Goal: Task Accomplishment & Management: Use online tool/utility

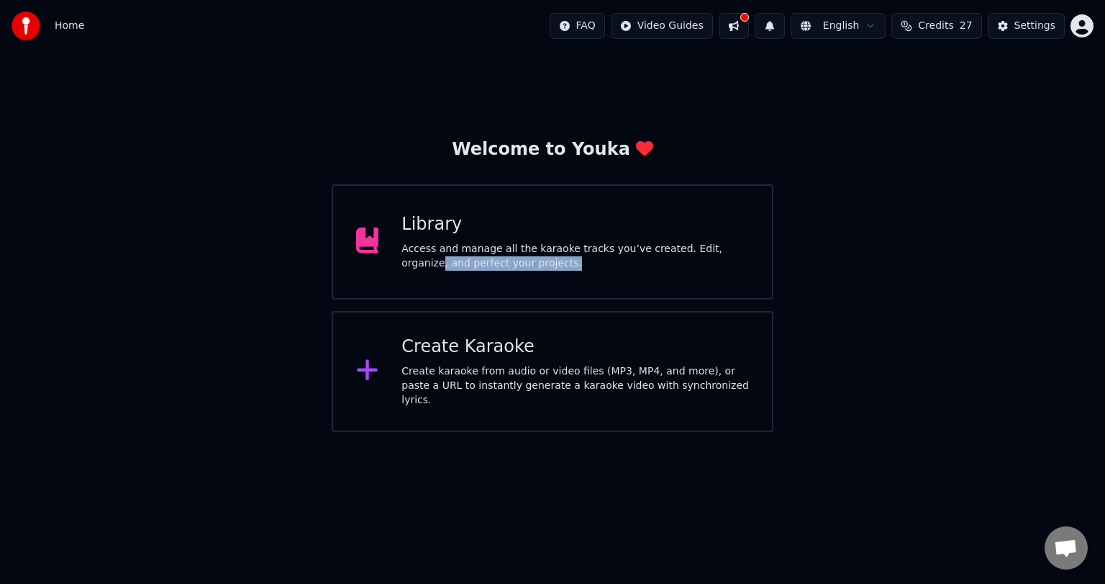
click at [717, 255] on div "Access and manage all the karaoke tracks you’ve created. Edit, organize, and pe…" at bounding box center [576, 256] width 348 height 29
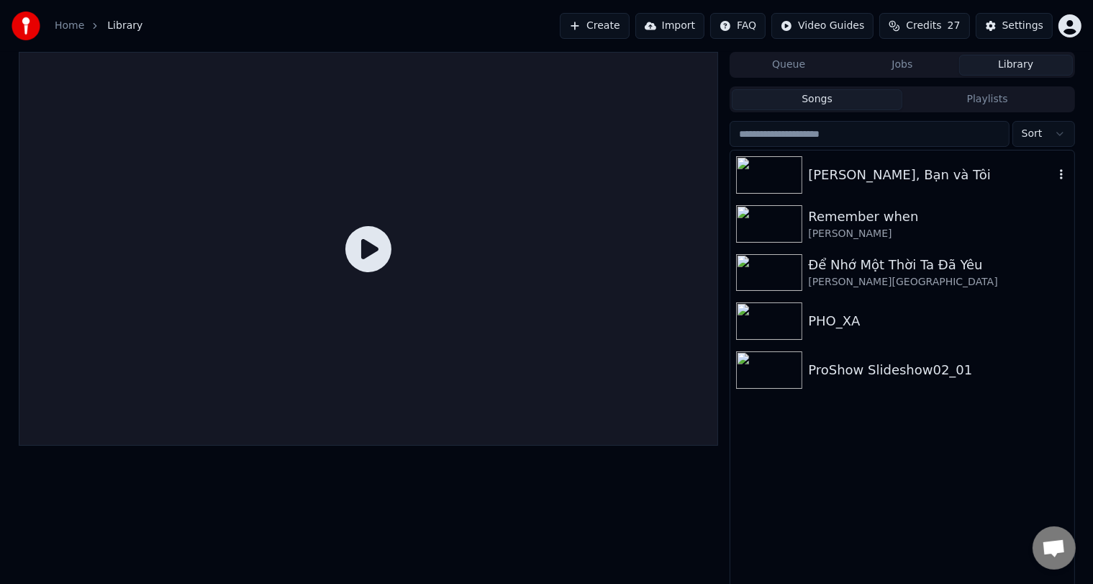
click at [916, 181] on div "[PERSON_NAME], Bạn và Tôi" at bounding box center [930, 175] width 245 height 20
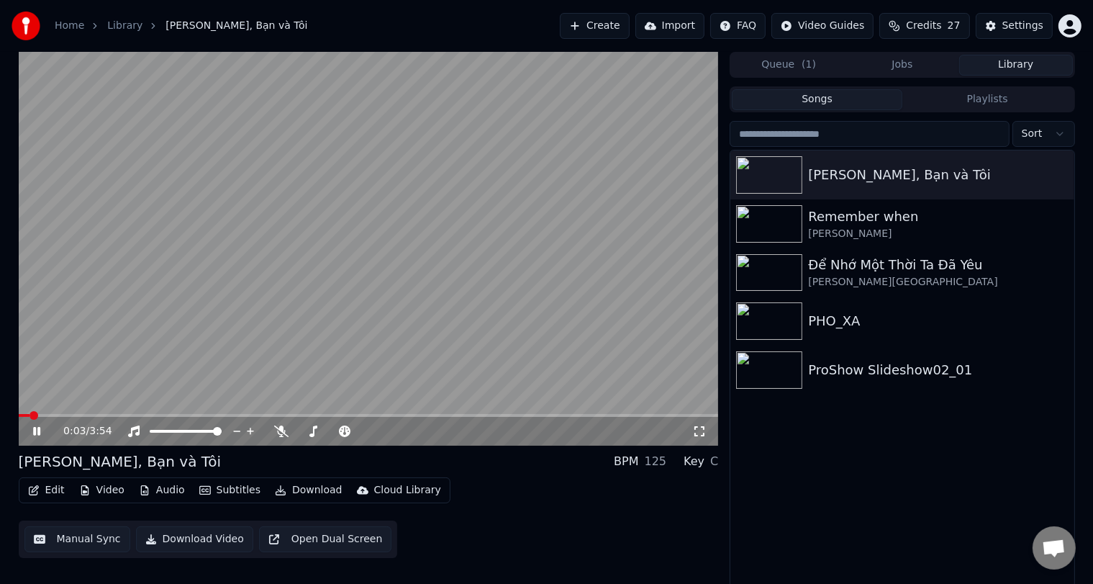
click at [35, 426] on icon at bounding box center [47, 431] width 34 height 12
click at [941, 179] on div "[PERSON_NAME], Bạn và Tôi" at bounding box center [930, 175] width 245 height 20
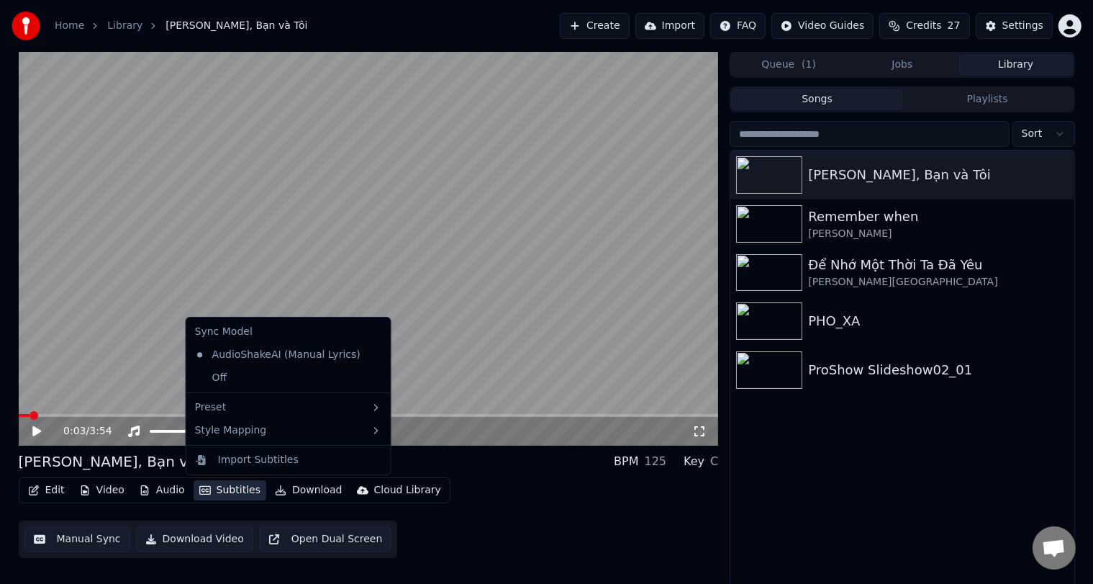
click at [222, 491] on button "Subtitles" at bounding box center [230, 490] width 73 height 20
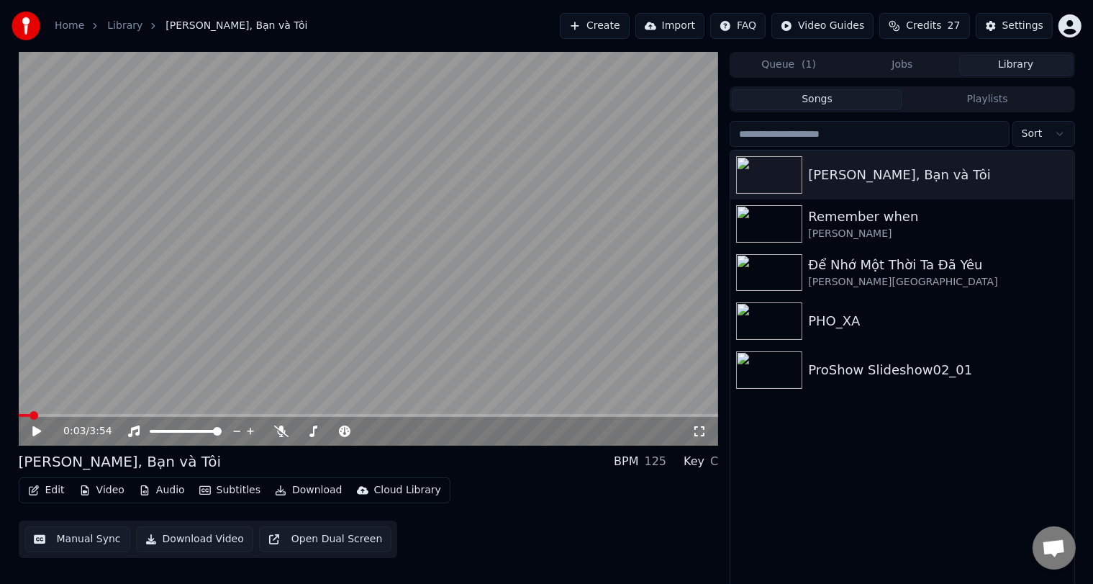
click at [609, 527] on div "Edit Video Audio Subtitles Download Cloud Library Manual Sync Download Video Op…" at bounding box center [369, 517] width 700 height 81
click at [1010, 20] on div "Settings" at bounding box center [1022, 26] width 41 height 14
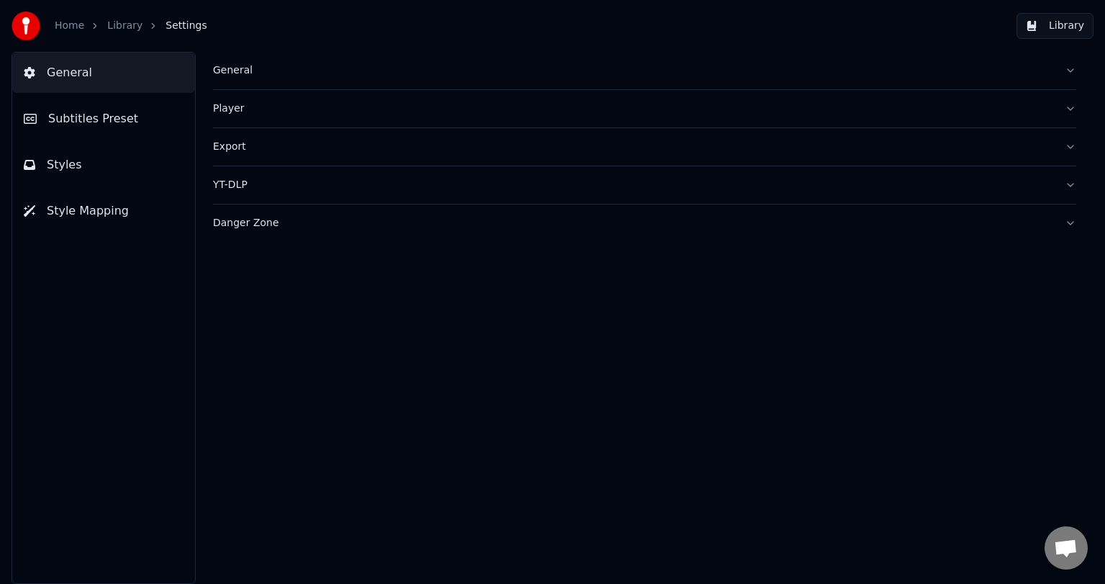
click at [234, 141] on div "Export" at bounding box center [633, 147] width 840 height 14
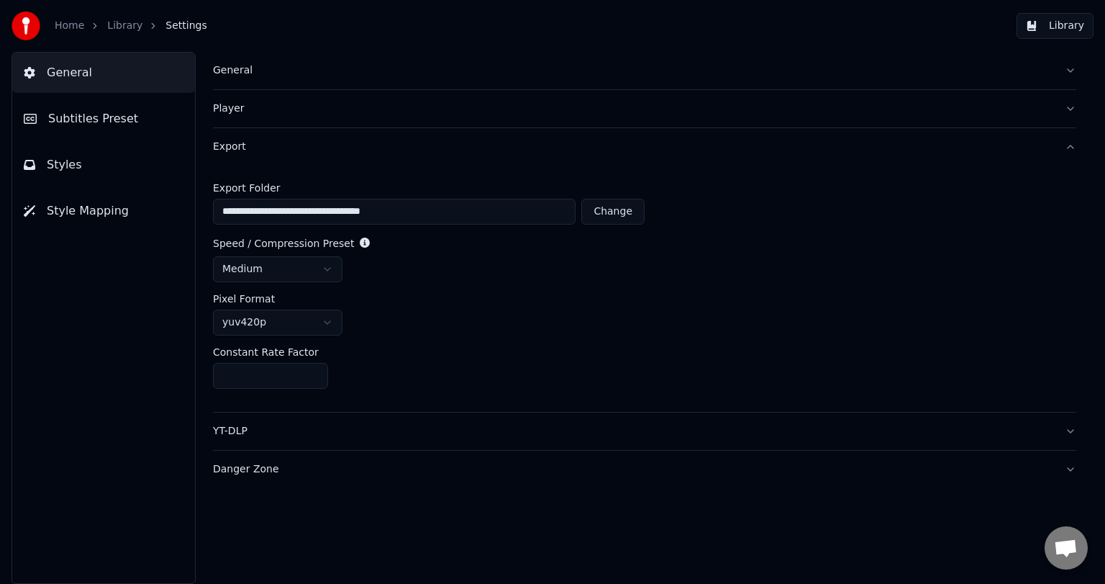
click at [135, 174] on button "Styles" at bounding box center [103, 165] width 183 height 40
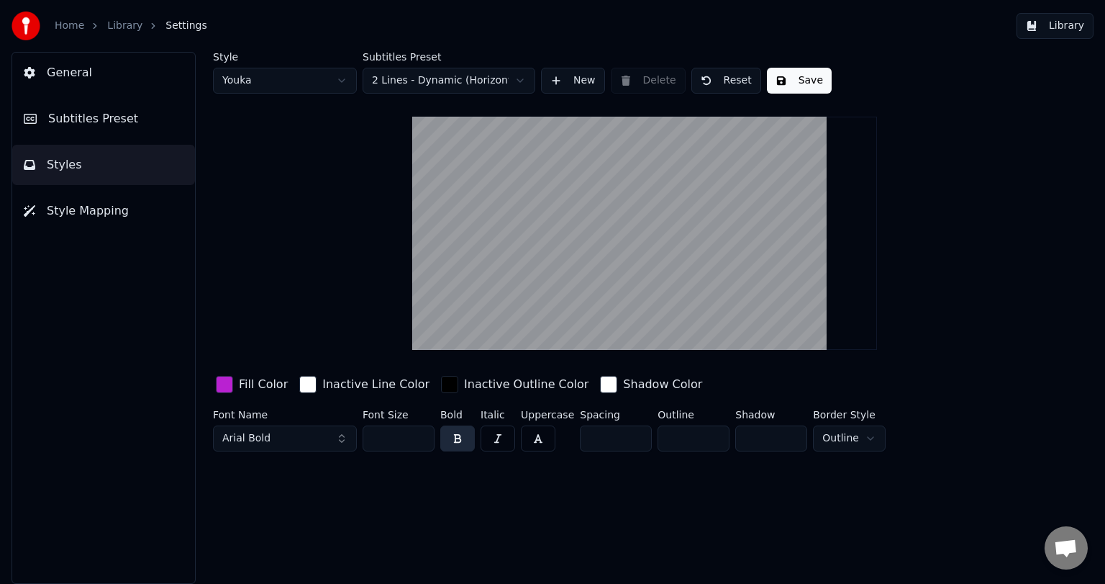
click at [130, 212] on button "Style Mapping" at bounding box center [103, 211] width 183 height 40
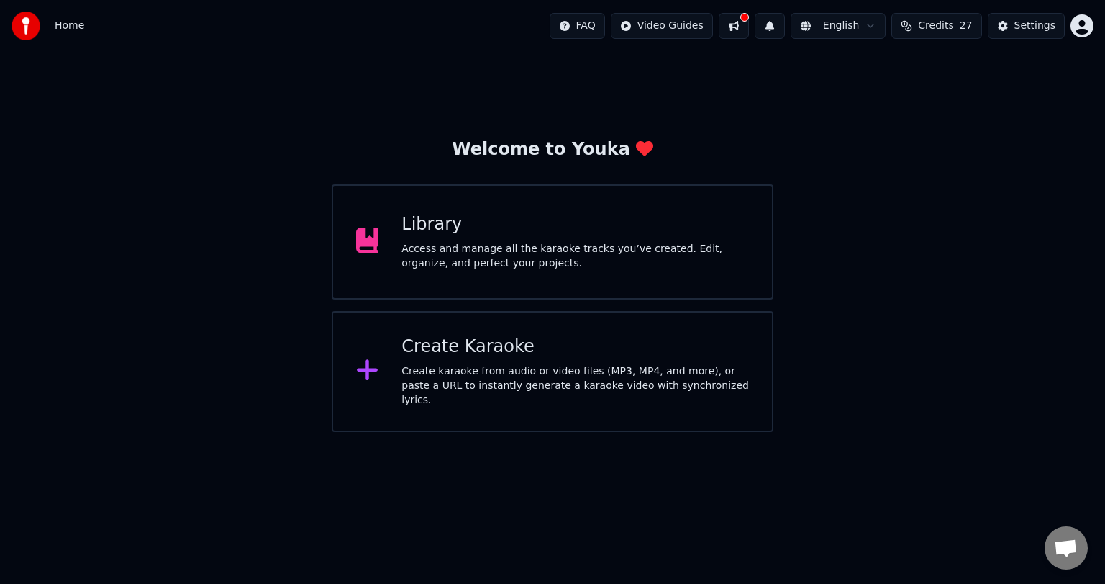
click at [604, 227] on div "Library" at bounding box center [576, 224] width 348 height 23
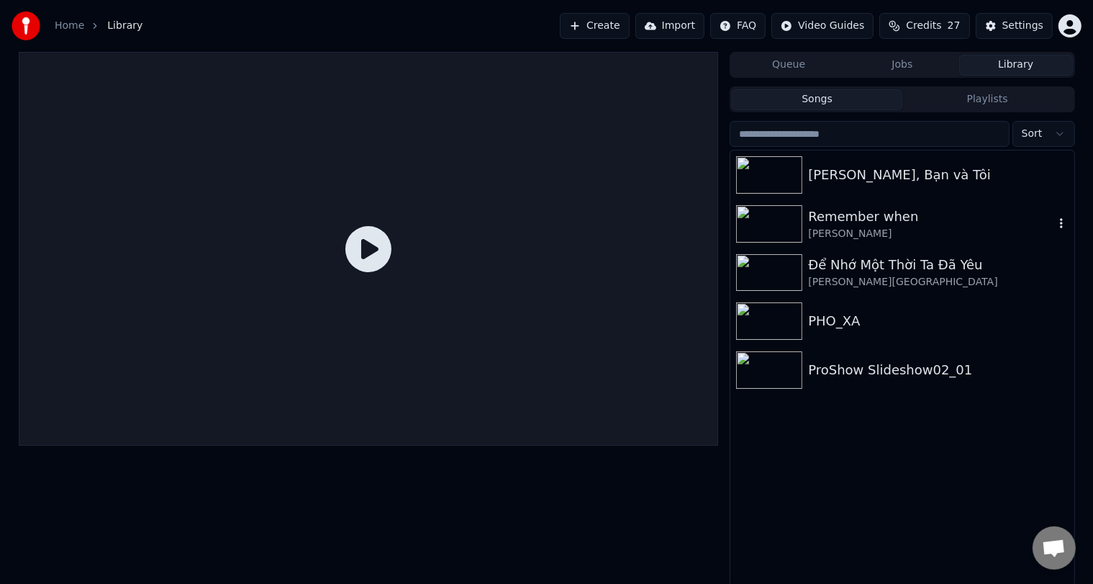
click at [860, 225] on div "Remember when" at bounding box center [930, 217] width 245 height 20
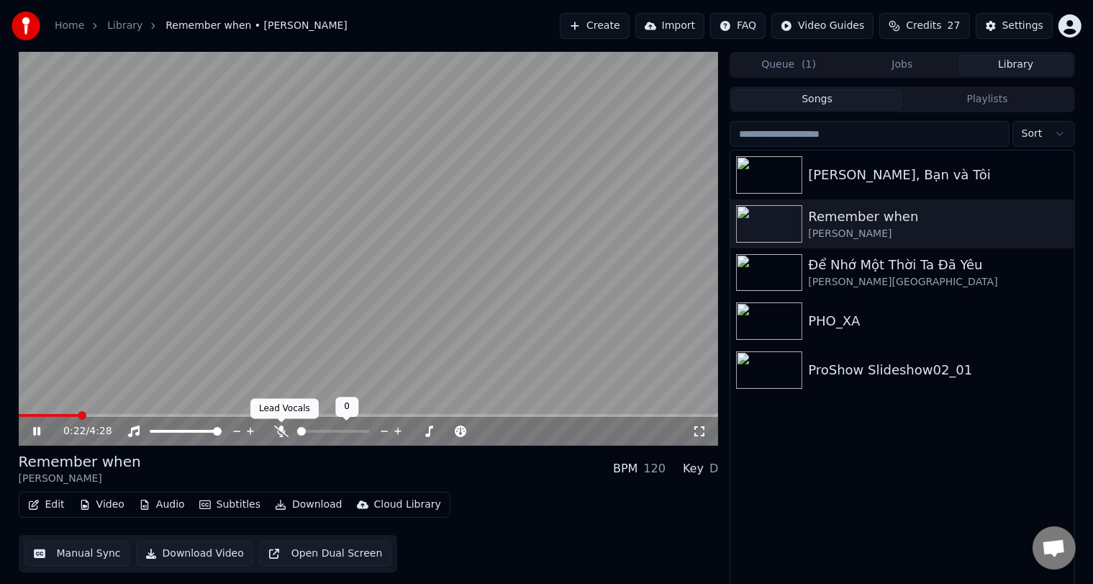
click at [278, 424] on span at bounding box center [281, 422] width 7 height 7
click at [278, 432] on icon at bounding box center [281, 431] width 14 height 12
click at [32, 426] on icon at bounding box center [47, 431] width 34 height 12
click at [804, 170] on div at bounding box center [772, 174] width 72 height 37
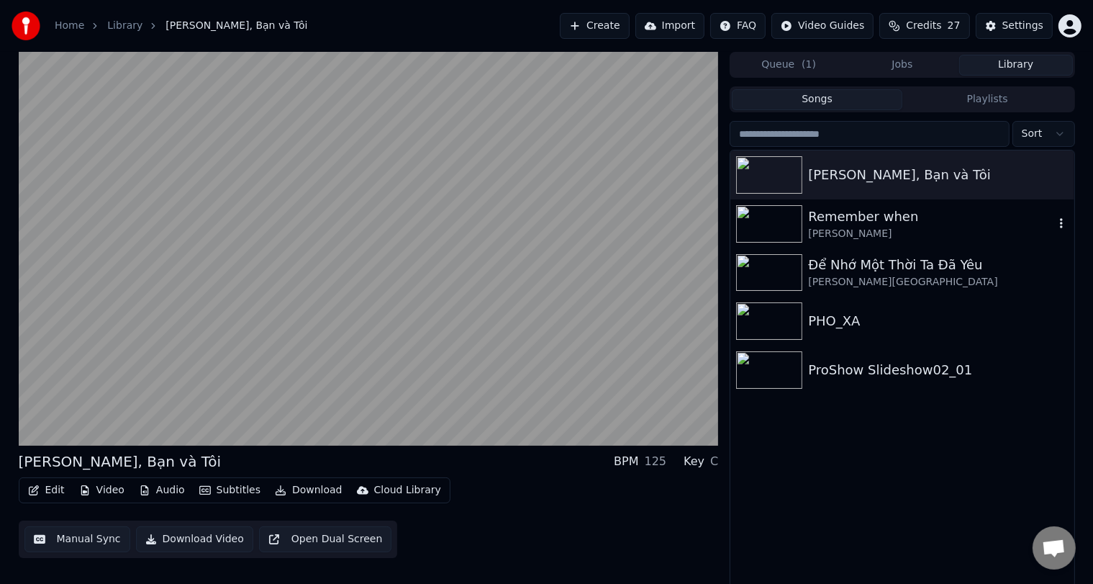
click at [804, 235] on div at bounding box center [772, 223] width 72 height 37
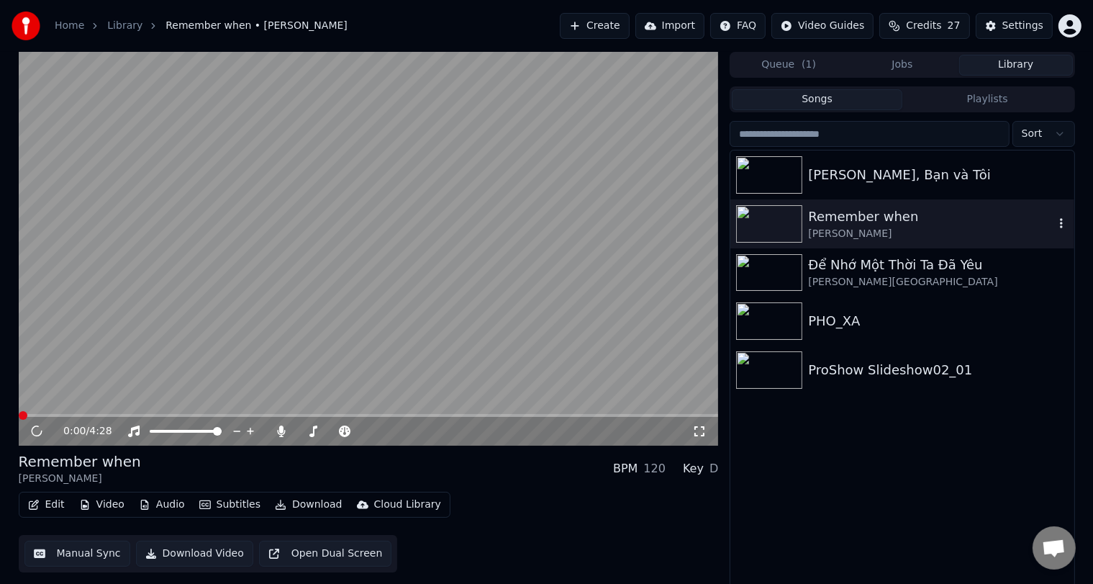
click at [804, 235] on div at bounding box center [772, 223] width 72 height 37
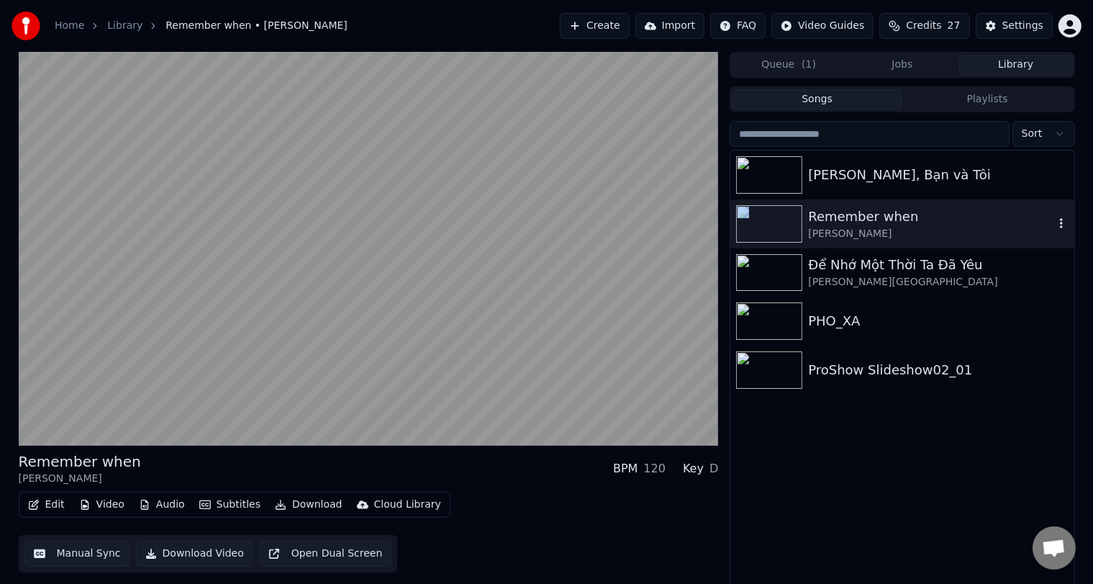
click at [804, 235] on div at bounding box center [772, 223] width 72 height 37
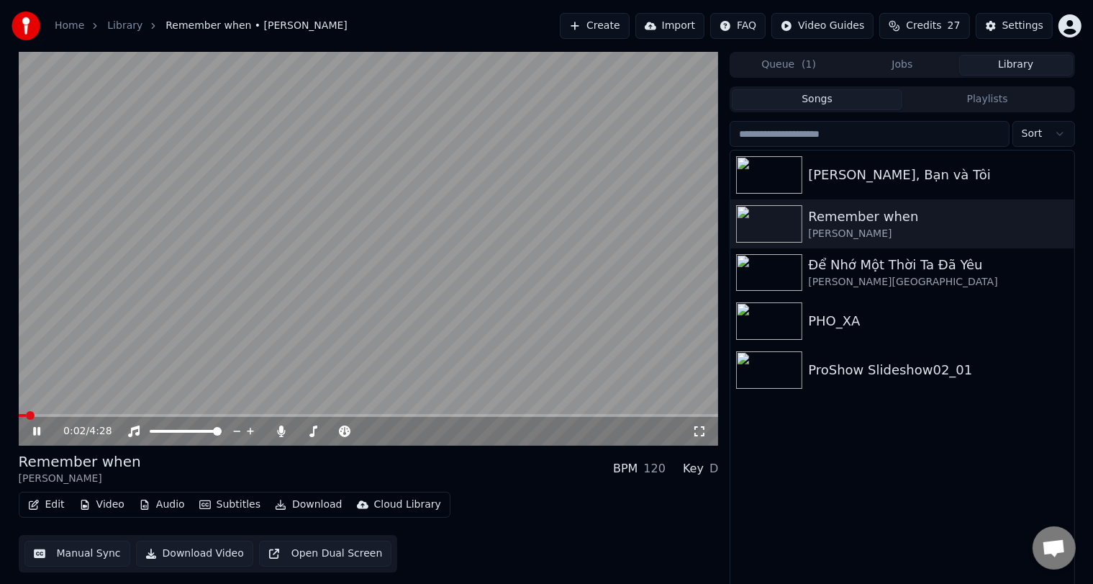
click at [38, 432] on icon at bounding box center [47, 431] width 34 height 12
click at [37, 432] on icon at bounding box center [36, 431] width 9 height 10
click at [84, 414] on span at bounding box center [369, 415] width 700 height 3
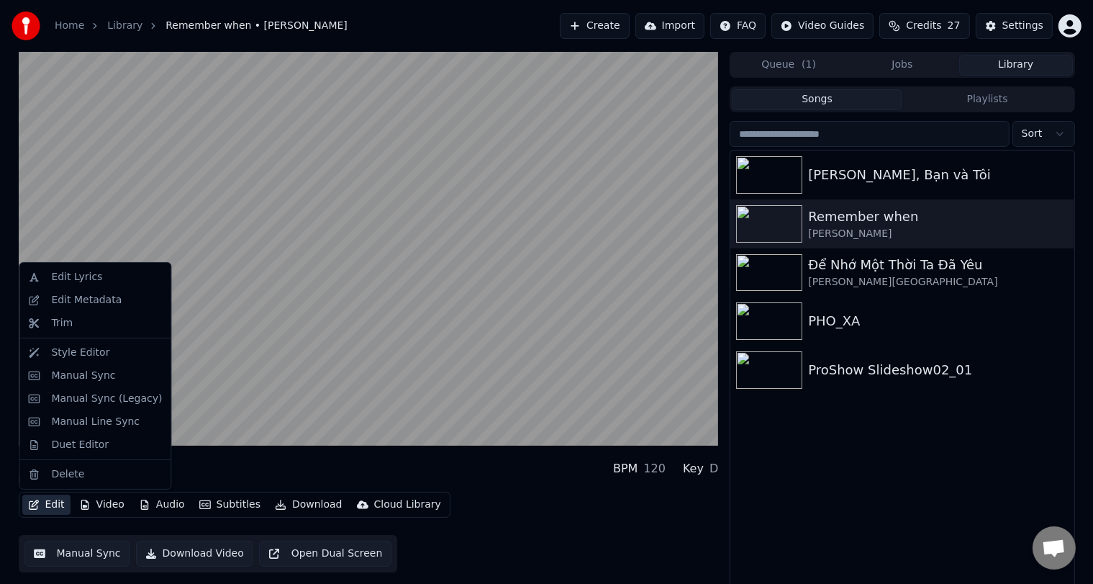
click at [59, 507] on button "Edit" at bounding box center [46, 504] width 48 height 20
click at [86, 281] on div "Edit Lyrics" at bounding box center [76, 277] width 51 height 14
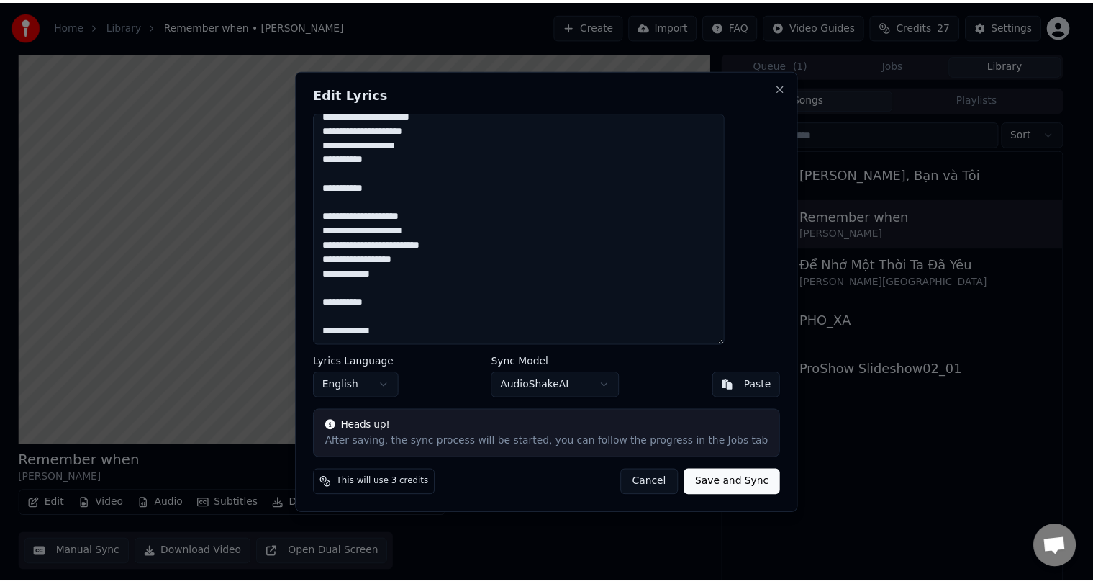
scroll to position [527, 0]
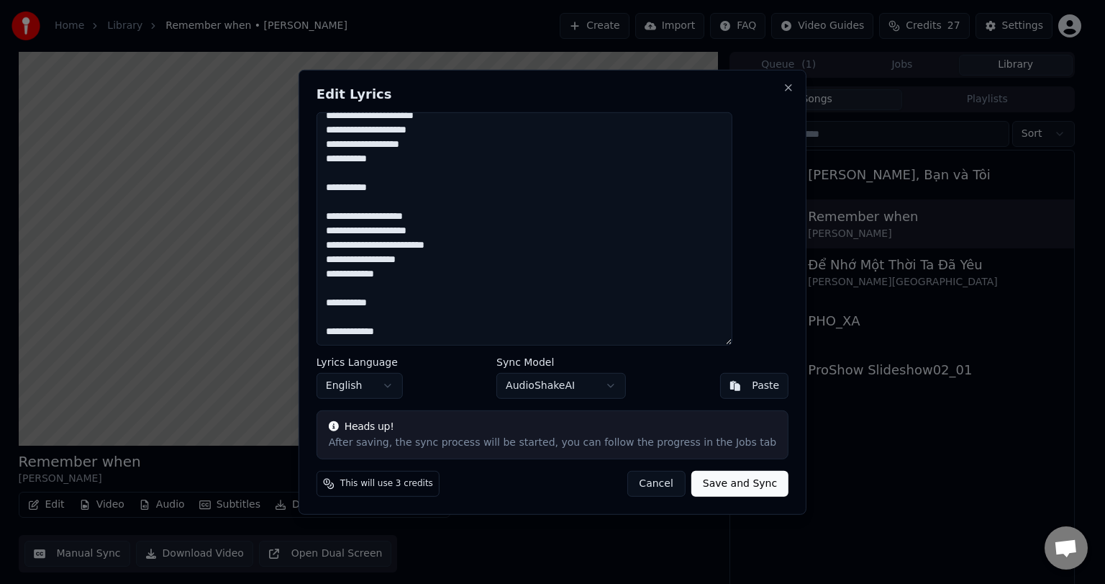
click at [613, 389] on body "Home Library Remember when • Alan Jackson Create Import FAQ Video Guides Credit…" at bounding box center [546, 292] width 1093 height 584
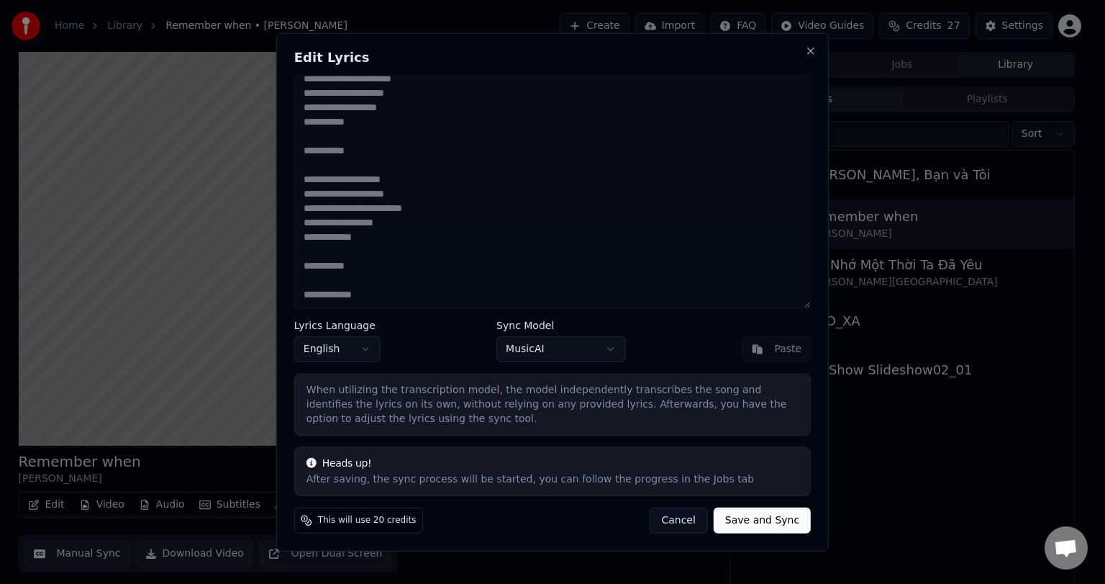
click at [610, 345] on body "Home Library Remember when • Alan Jackson Create Import FAQ Video Guides Credit…" at bounding box center [546, 292] width 1093 height 584
click at [557, 126] on div "Manual Lyrics" at bounding box center [578, 132] width 152 height 20
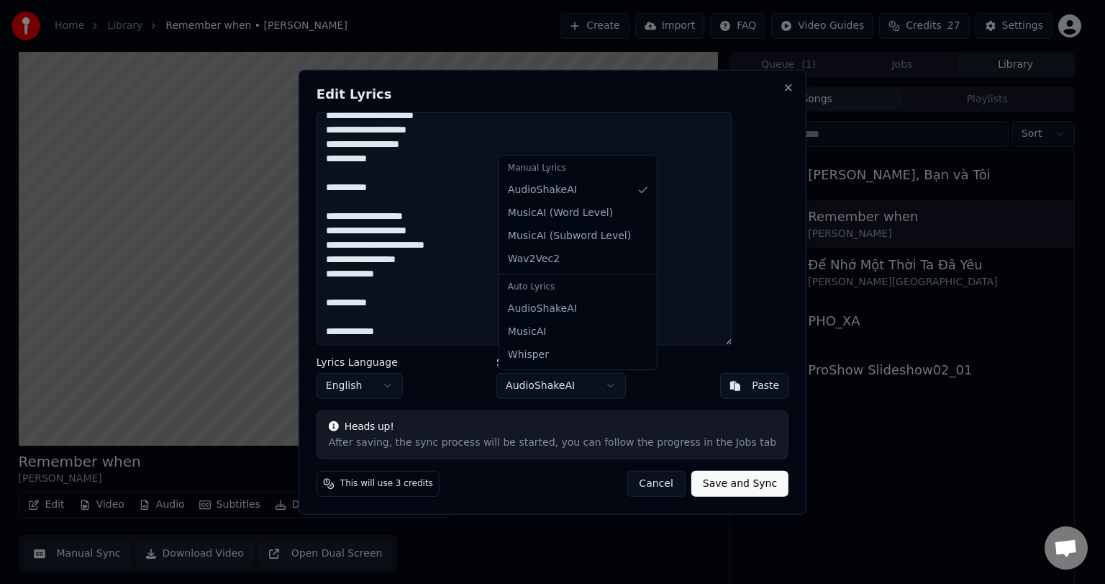
click at [564, 383] on body "Home Library Remember when • Alan Jackson Create Import FAQ Video Guides Credit…" at bounding box center [546, 292] width 1093 height 584
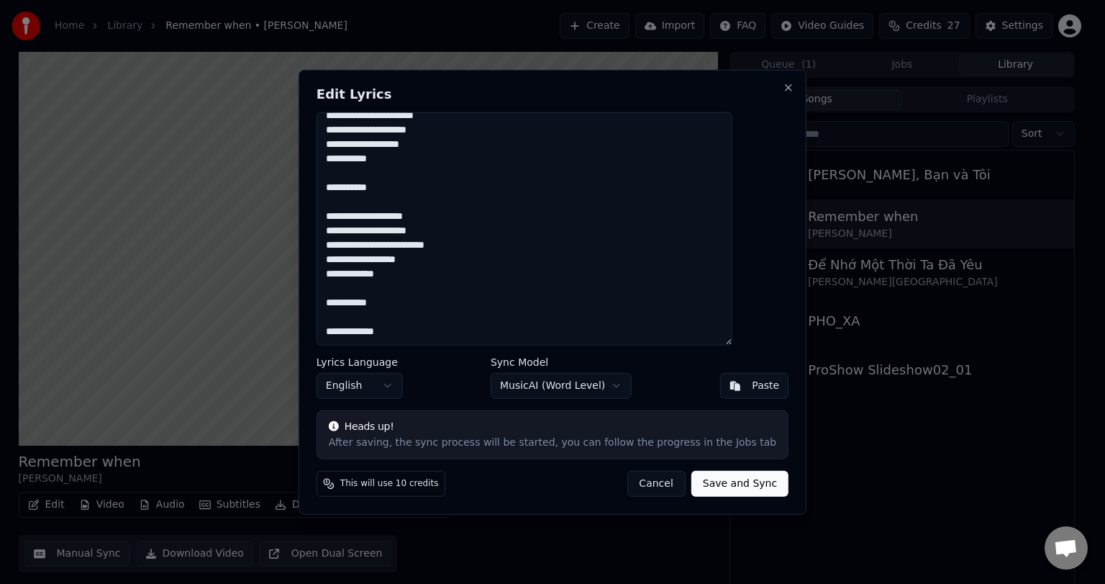
click at [560, 385] on body "Home Library Remember when • Alan Jackson Create Import FAQ Video Guides Credit…" at bounding box center [546, 292] width 1093 height 584
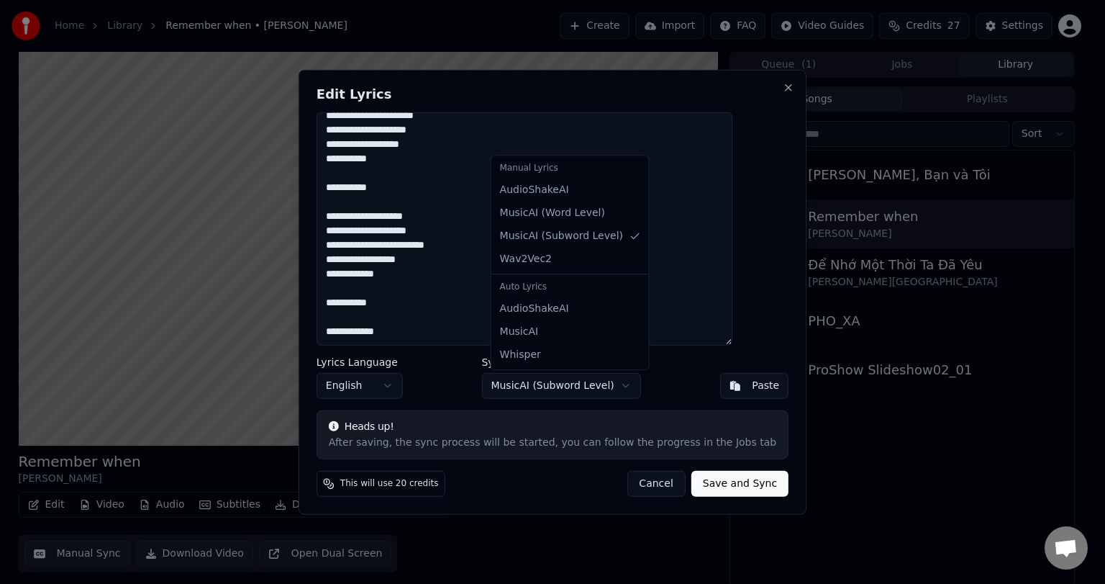
click at [577, 386] on body "Home Library Remember when • Alan Jackson Create Import FAQ Video Guides Credit…" at bounding box center [546, 292] width 1093 height 584
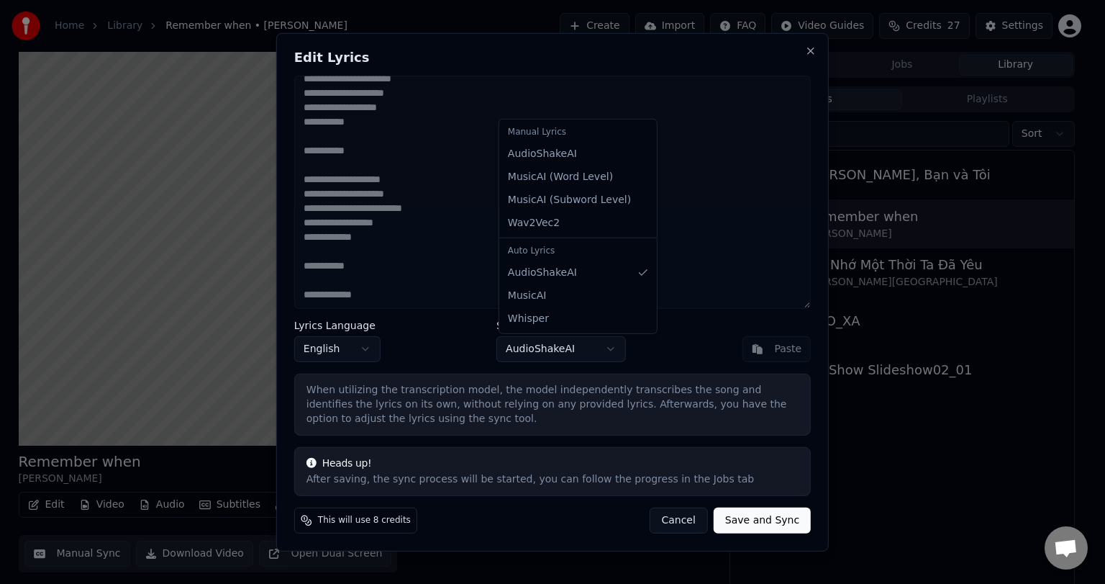
click at [553, 348] on body "Home Library Remember when • Alan Jackson Create Import FAQ Video Guides Credit…" at bounding box center [546, 292] width 1093 height 584
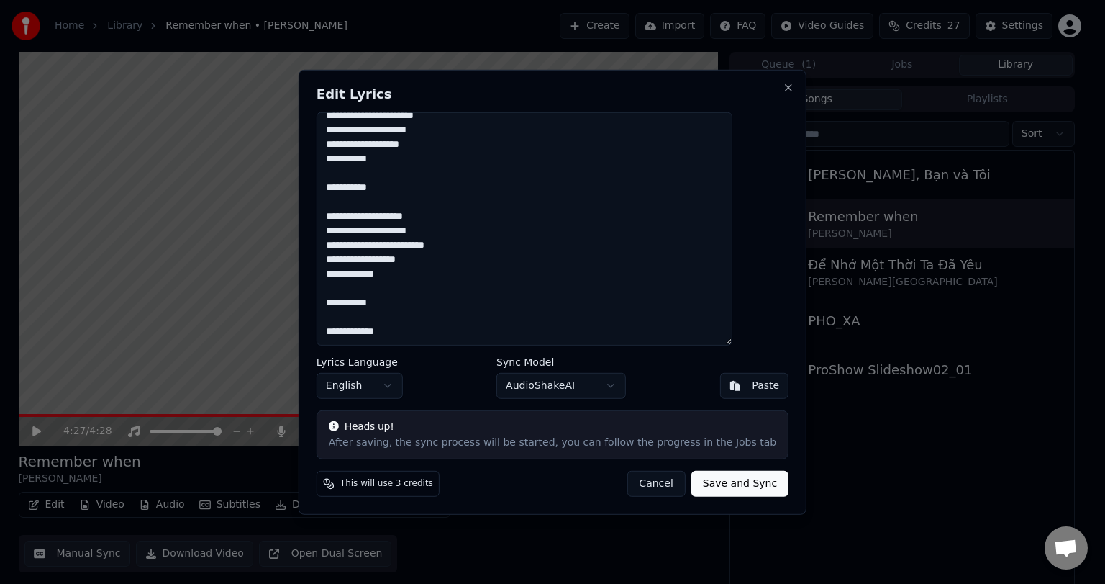
click at [648, 479] on button "Cancel" at bounding box center [656, 484] width 58 height 26
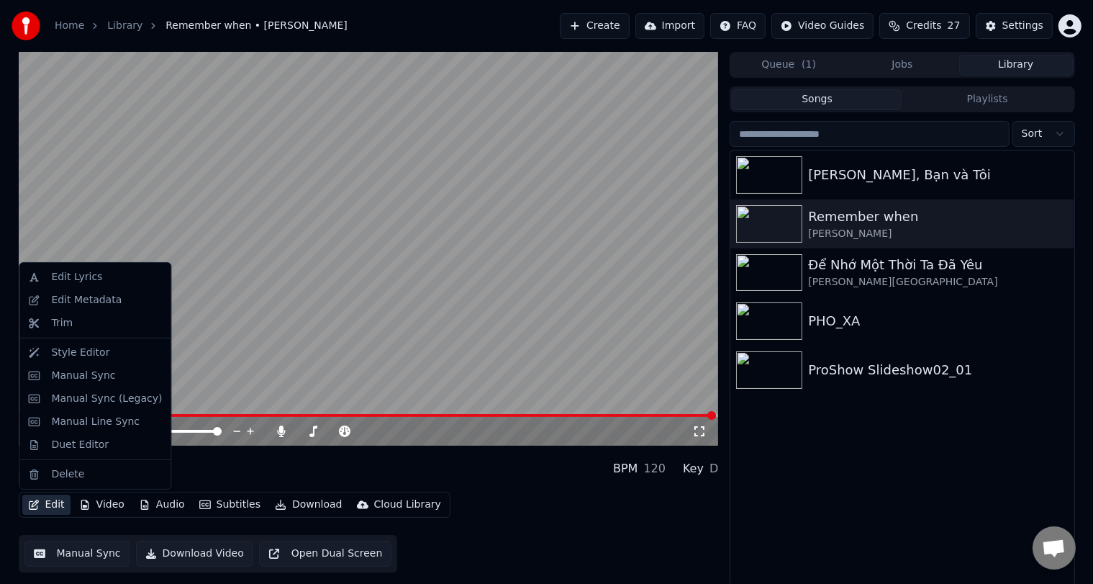
click at [49, 508] on button "Edit" at bounding box center [46, 504] width 48 height 20
click at [73, 317] on div "Trim" at bounding box center [106, 323] width 111 height 14
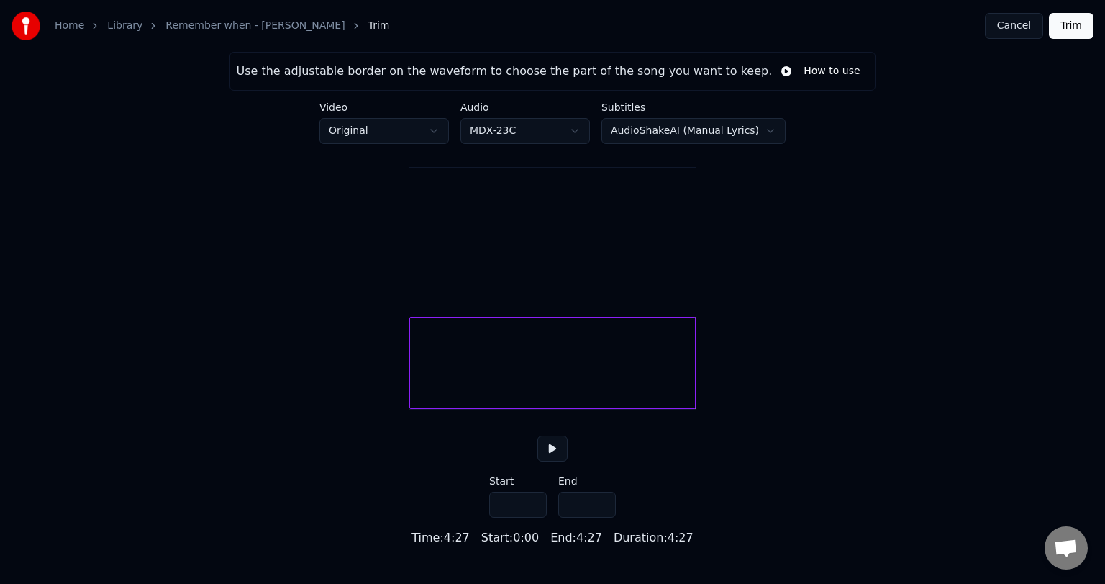
click at [553, 461] on button at bounding box center [553, 448] width 30 height 26
click at [552, 461] on button at bounding box center [553, 448] width 30 height 26
click at [1025, 25] on button "Cancel" at bounding box center [1014, 26] width 58 height 26
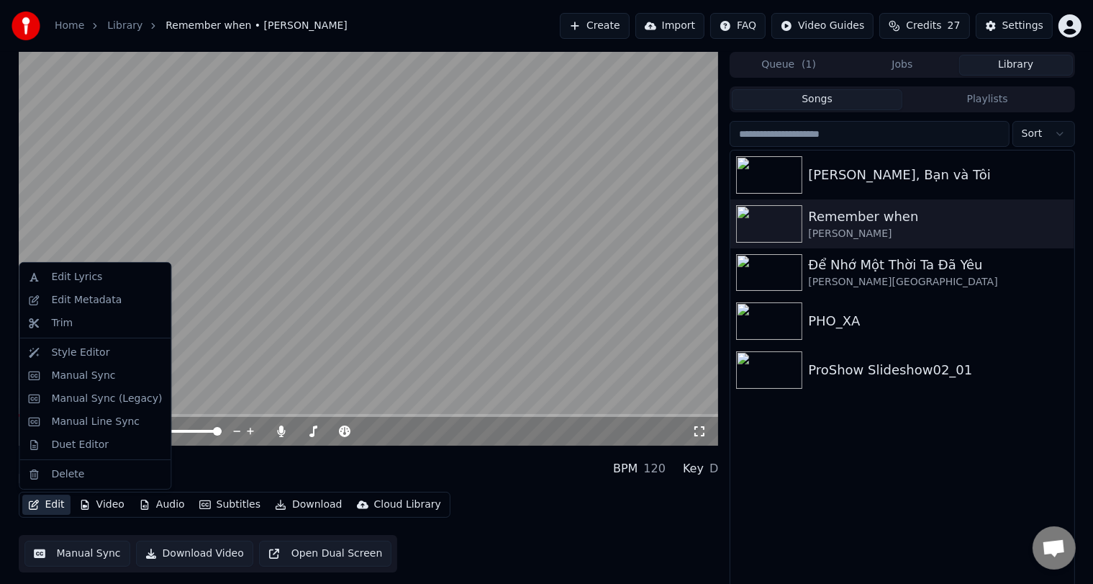
click at [49, 501] on button "Edit" at bounding box center [46, 504] width 48 height 20
click at [86, 428] on div "Manual Line Sync" at bounding box center [95, 421] width 89 height 14
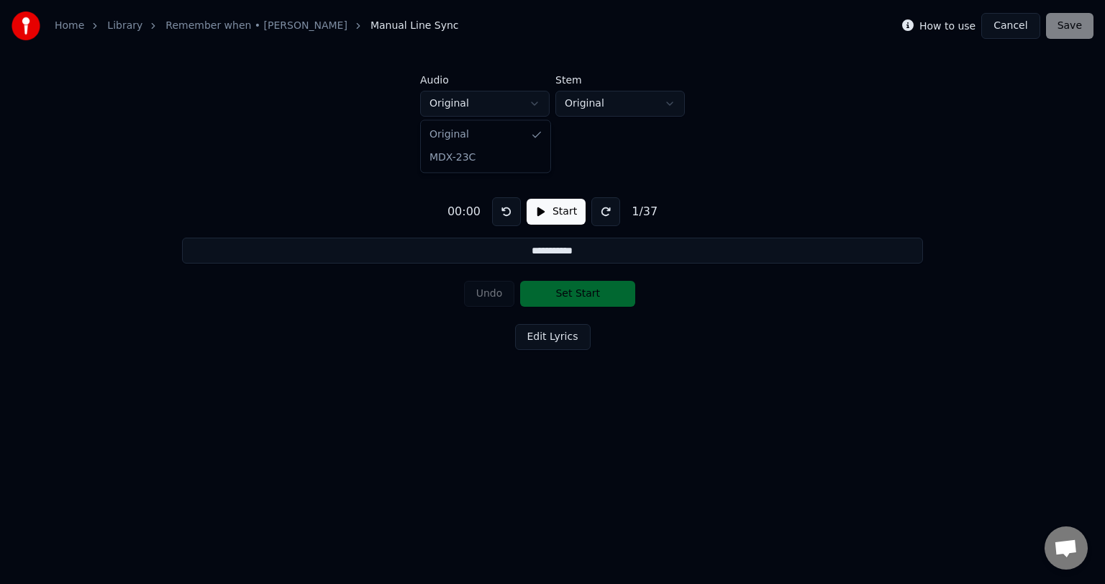
click at [509, 106] on html "**********" at bounding box center [552, 224] width 1105 height 448
click at [635, 158] on html "**********" at bounding box center [552, 224] width 1105 height 448
click at [542, 213] on button "Start" at bounding box center [556, 212] width 59 height 26
click at [557, 213] on button "Pause" at bounding box center [556, 212] width 64 height 26
click at [561, 294] on div "Undo Set Start" at bounding box center [553, 293] width 178 height 37
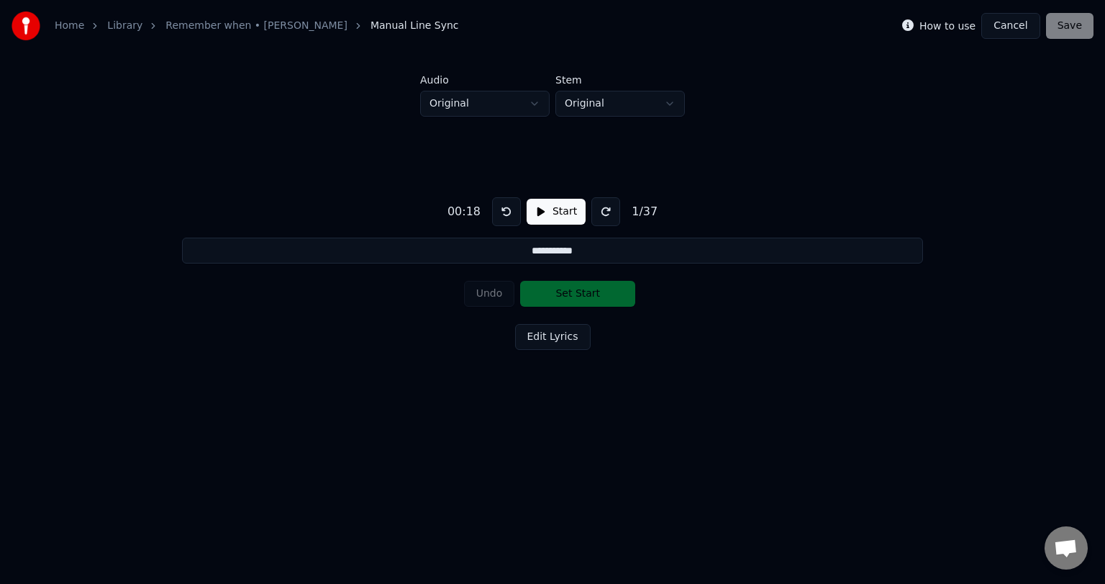
click at [594, 294] on div "Undo Set Start" at bounding box center [553, 293] width 178 height 37
click at [555, 340] on button "Edit Lyrics" at bounding box center [553, 337] width 76 height 26
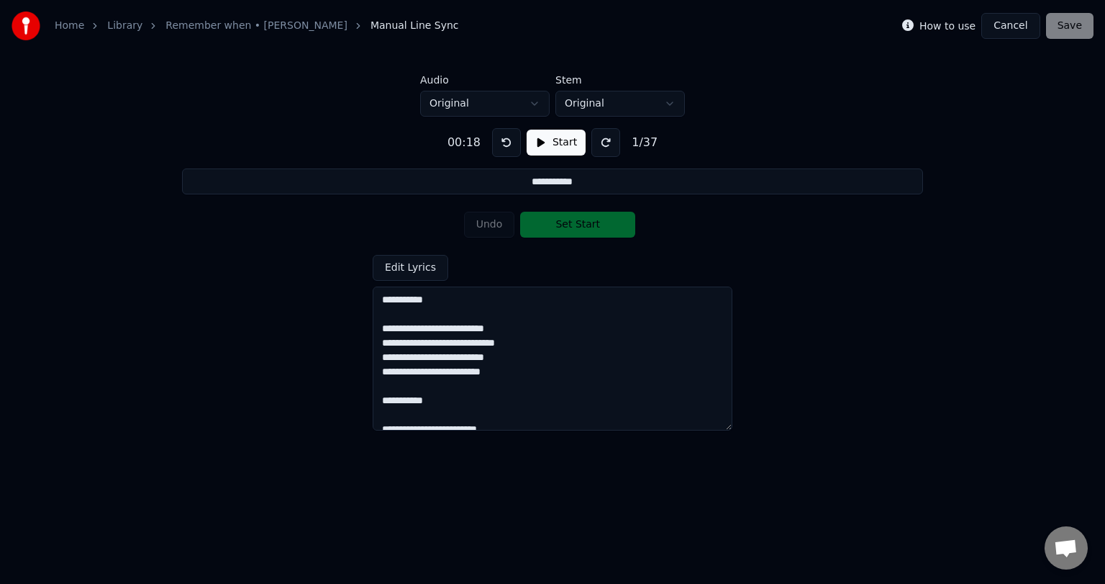
click at [499, 146] on button at bounding box center [506, 142] width 29 height 29
click at [555, 151] on button "Start" at bounding box center [556, 143] width 59 height 26
click at [553, 148] on button "Pause" at bounding box center [556, 143] width 64 height 26
drag, startPoint x: 441, startPoint y: 304, endPoint x: 345, endPoint y: 292, distance: 96.5
click at [345, 292] on div "**********" at bounding box center [552, 274] width 1059 height 314
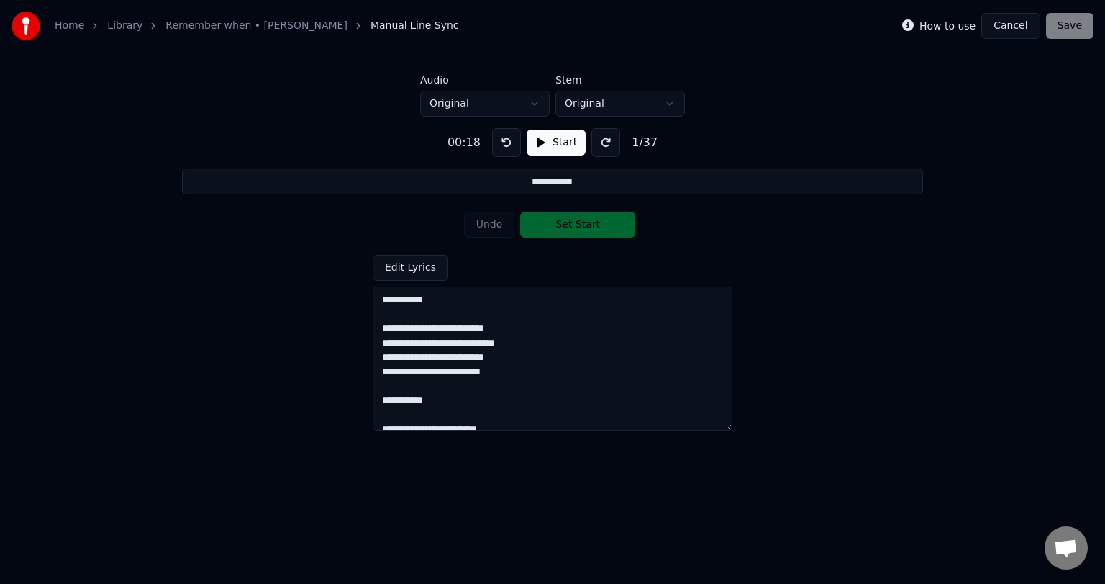
click at [569, 225] on div "Undo Set Start" at bounding box center [553, 224] width 178 height 37
click at [509, 144] on button at bounding box center [506, 142] width 29 height 29
click at [554, 232] on div "Undo Set Start" at bounding box center [553, 224] width 178 height 37
drag, startPoint x: 440, startPoint y: 294, endPoint x: 340, endPoint y: 289, distance: 100.1
click at [340, 289] on div "**********" at bounding box center [552, 274] width 1059 height 314
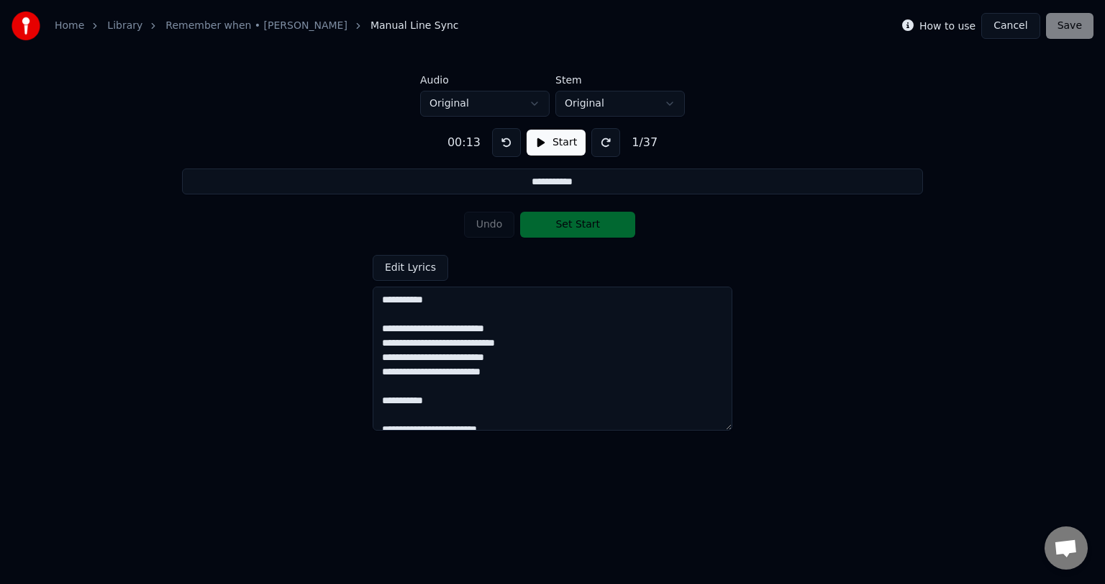
click at [549, 217] on div "Undo Set Start" at bounding box center [553, 224] width 178 height 37
click at [565, 146] on button "Start" at bounding box center [556, 143] width 59 height 26
click at [555, 141] on button "Pause" at bounding box center [556, 143] width 64 height 26
drag, startPoint x: 584, startPoint y: 184, endPoint x: 481, endPoint y: 183, distance: 102.9
click at [481, 183] on input "**********" at bounding box center [552, 181] width 741 height 26
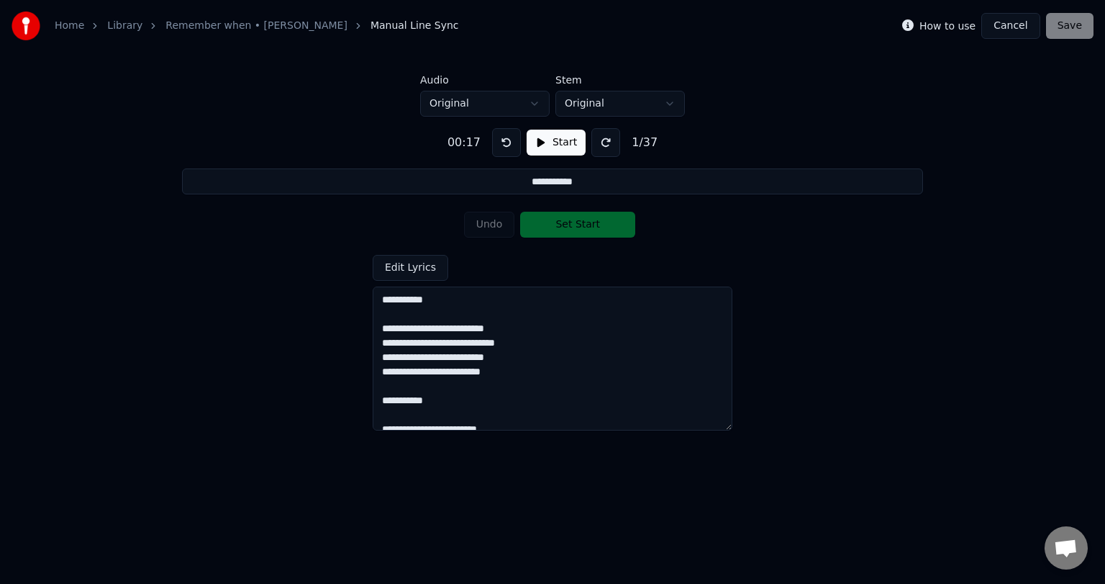
click at [574, 229] on div "Undo Set Start" at bounding box center [553, 224] width 178 height 37
click at [958, 22] on label "How to use" at bounding box center [948, 26] width 56 height 10
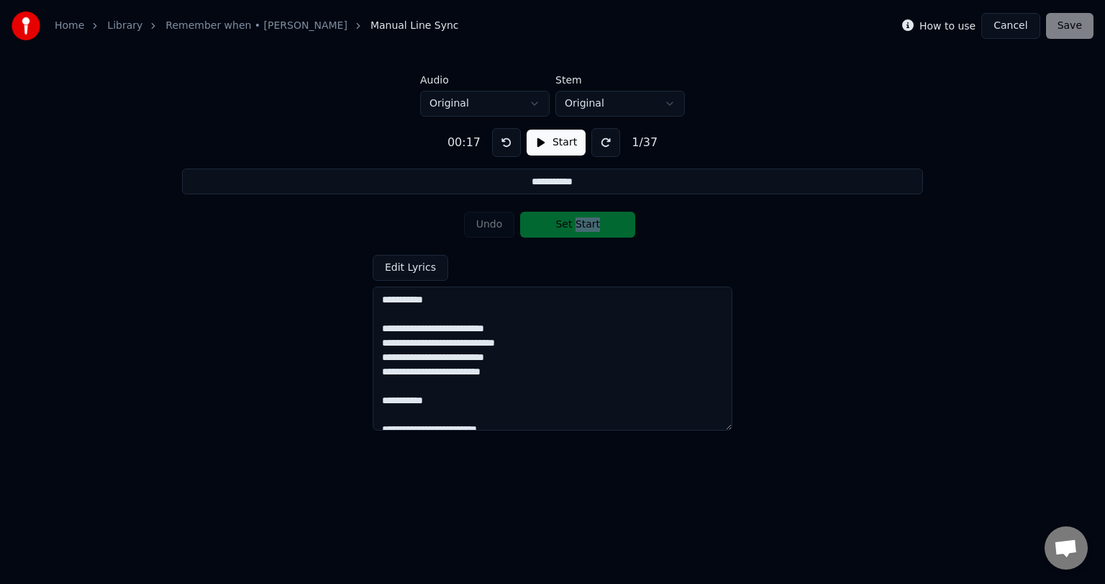
click at [953, 24] on label "How to use" at bounding box center [948, 26] width 56 height 10
click at [507, 144] on button at bounding box center [506, 142] width 29 height 29
click at [562, 146] on button "Start" at bounding box center [556, 143] width 59 height 26
click at [1017, 30] on button "Cancel" at bounding box center [1011, 26] width 58 height 26
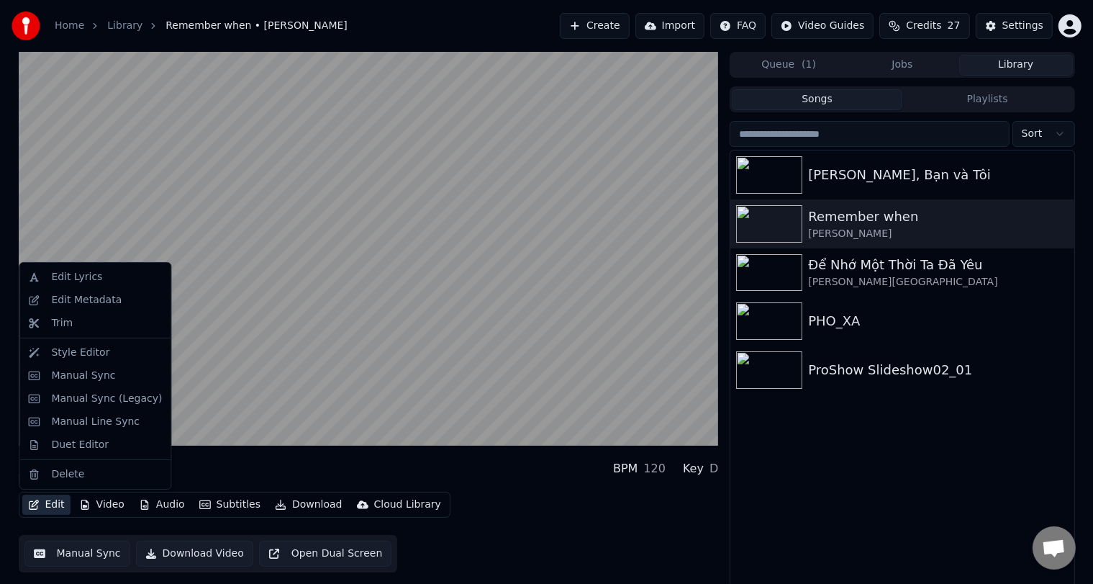
click at [51, 507] on button "Edit" at bounding box center [46, 504] width 48 height 20
click at [63, 380] on div "Manual Sync" at bounding box center [83, 375] width 64 height 14
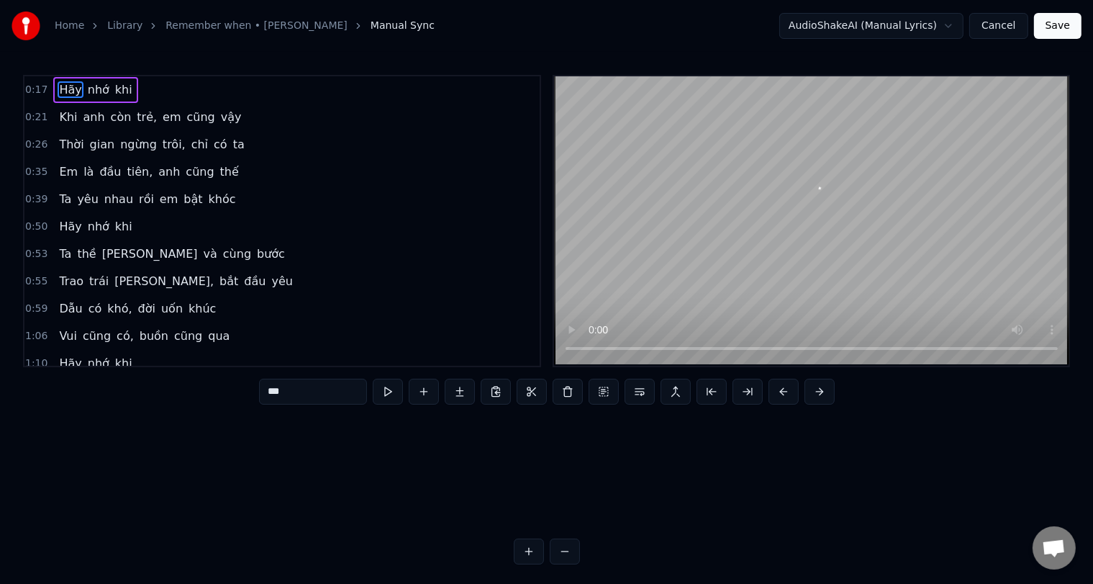
scroll to position [0, 3748]
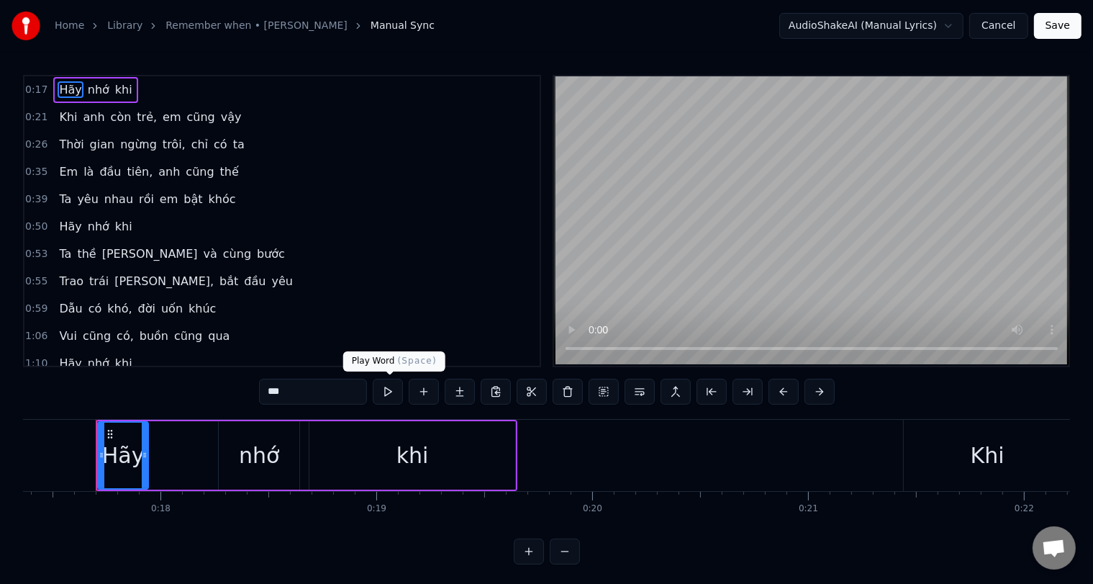
click at [389, 394] on button at bounding box center [388, 391] width 30 height 26
click at [237, 463] on div "nhớ" at bounding box center [259, 455] width 81 height 68
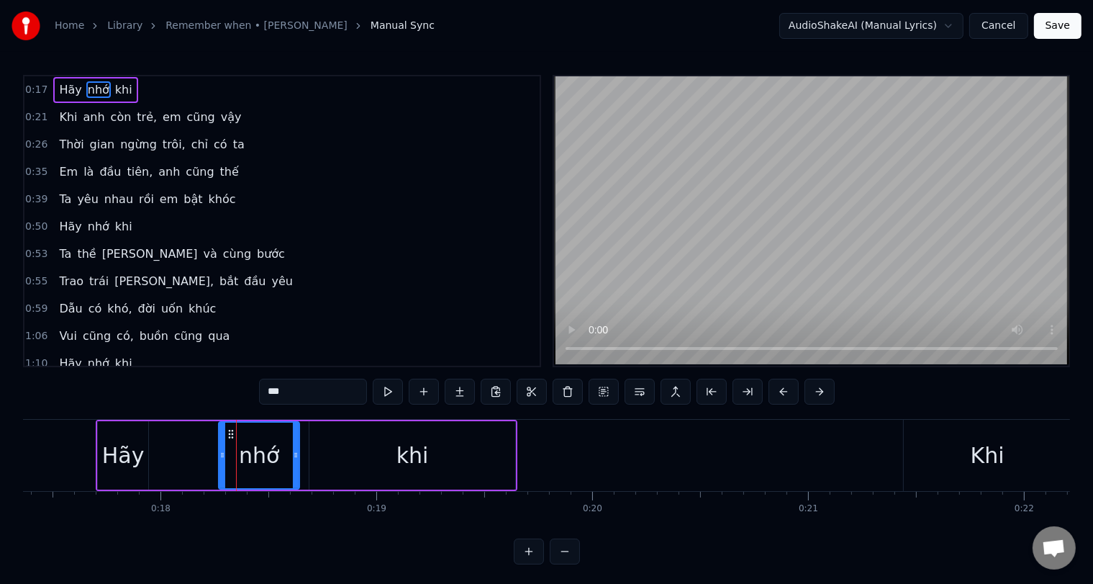
click at [237, 463] on div "nhớ" at bounding box center [258, 454] width 79 height 65
click at [391, 392] on button at bounding box center [388, 391] width 30 height 26
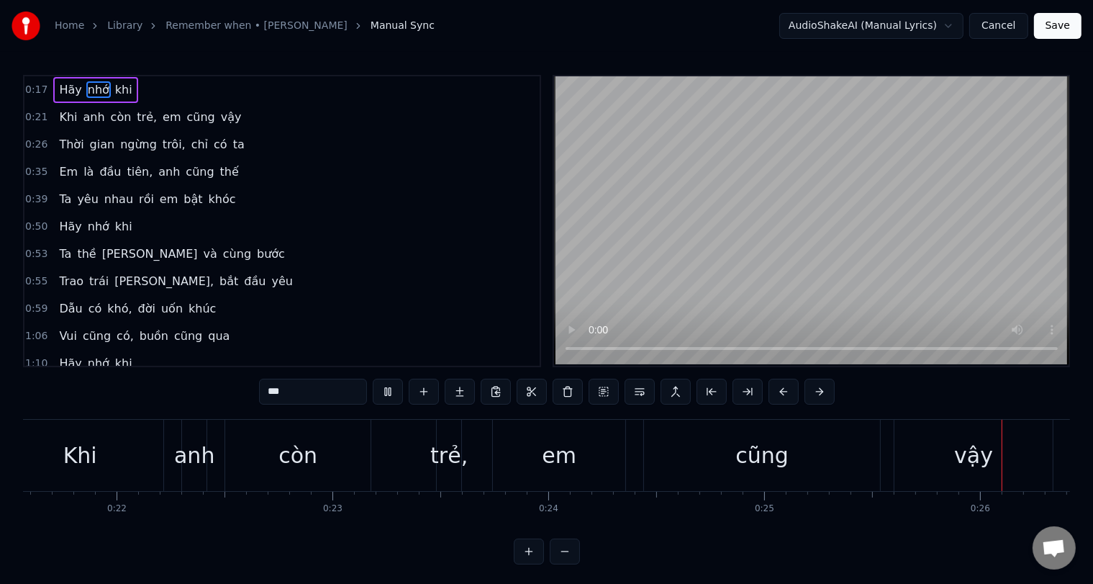
scroll to position [0, 5572]
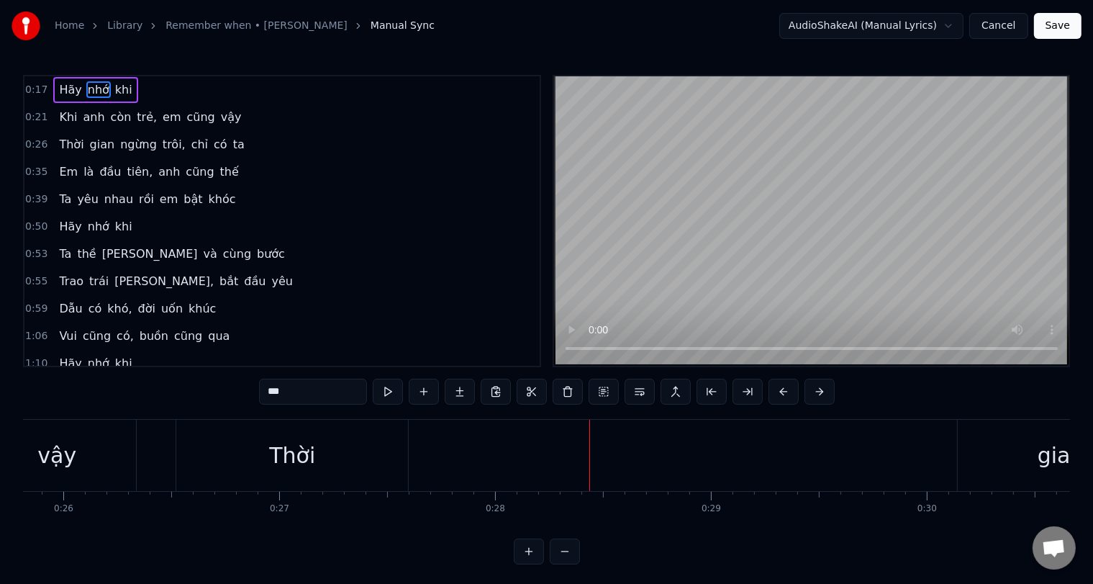
drag, startPoint x: 350, startPoint y: 448, endPoint x: 368, endPoint y: 455, distance: 18.4
click at [368, 455] on div "Thời" at bounding box center [292, 455] width 232 height 71
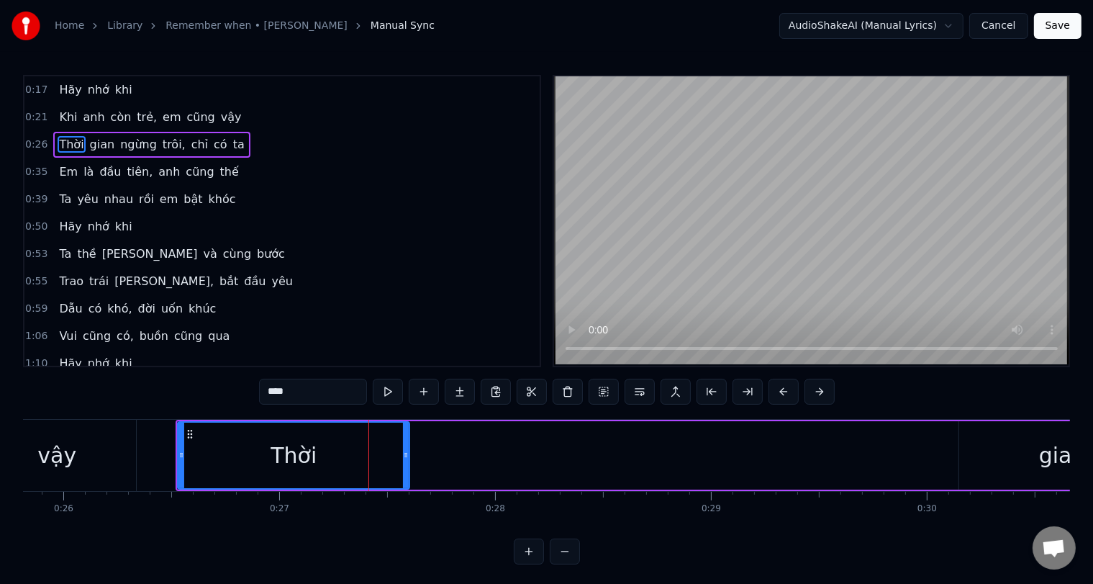
drag, startPoint x: 287, startPoint y: 461, endPoint x: 350, endPoint y: 450, distance: 63.4
click at [350, 450] on div "Thời" at bounding box center [293, 454] width 230 height 65
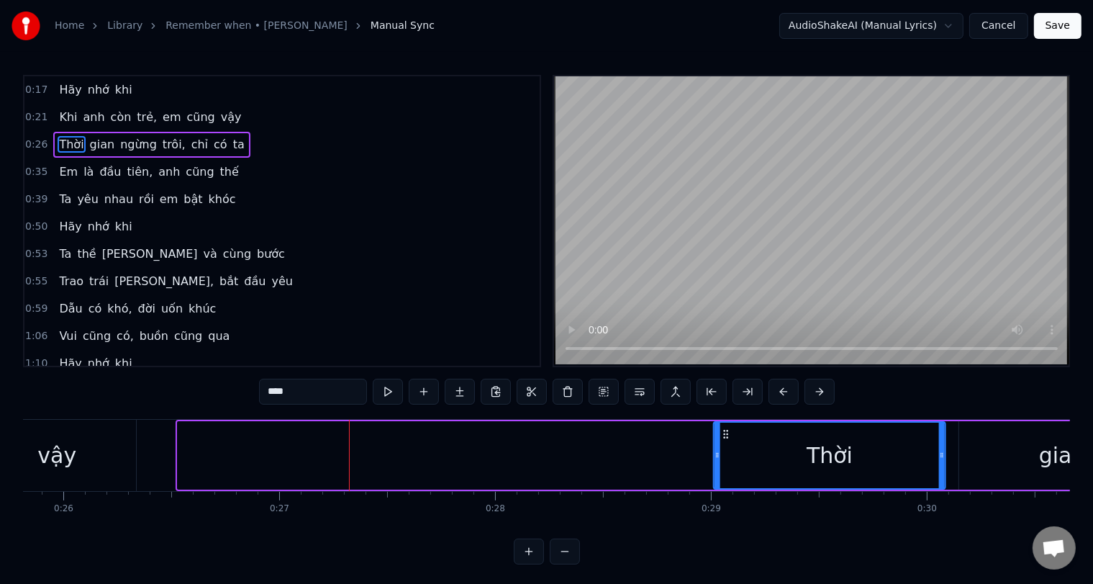
drag, startPoint x: 189, startPoint y: 435, endPoint x: 725, endPoint y: 458, distance: 536.6
click at [725, 458] on div "Thời" at bounding box center [830, 454] width 230 height 65
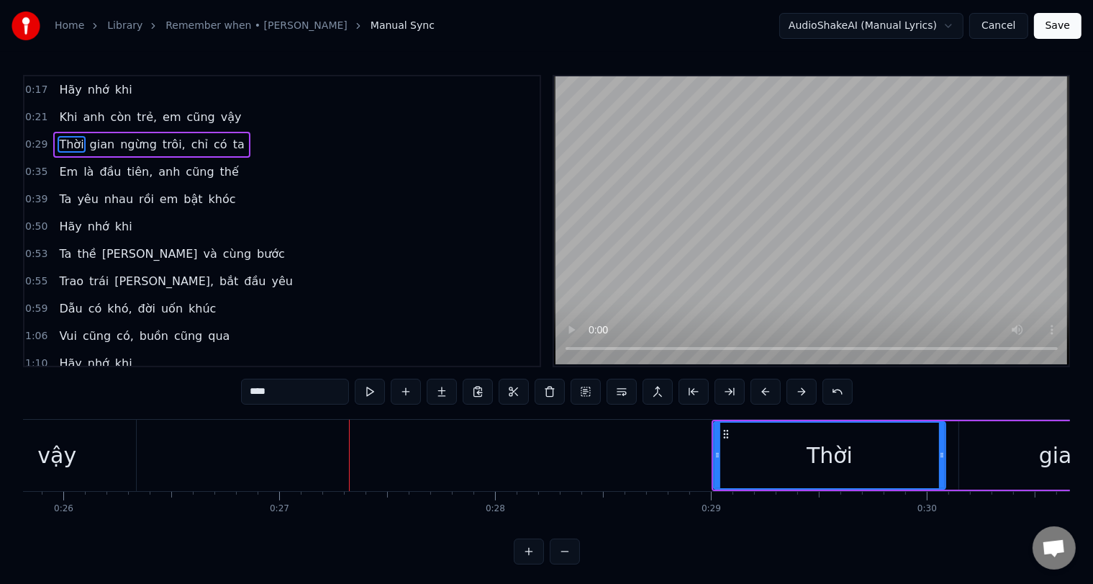
click at [375, 390] on button at bounding box center [370, 391] width 30 height 26
click at [117, 457] on div "vậy" at bounding box center [57, 455] width 158 height 71
type input "***"
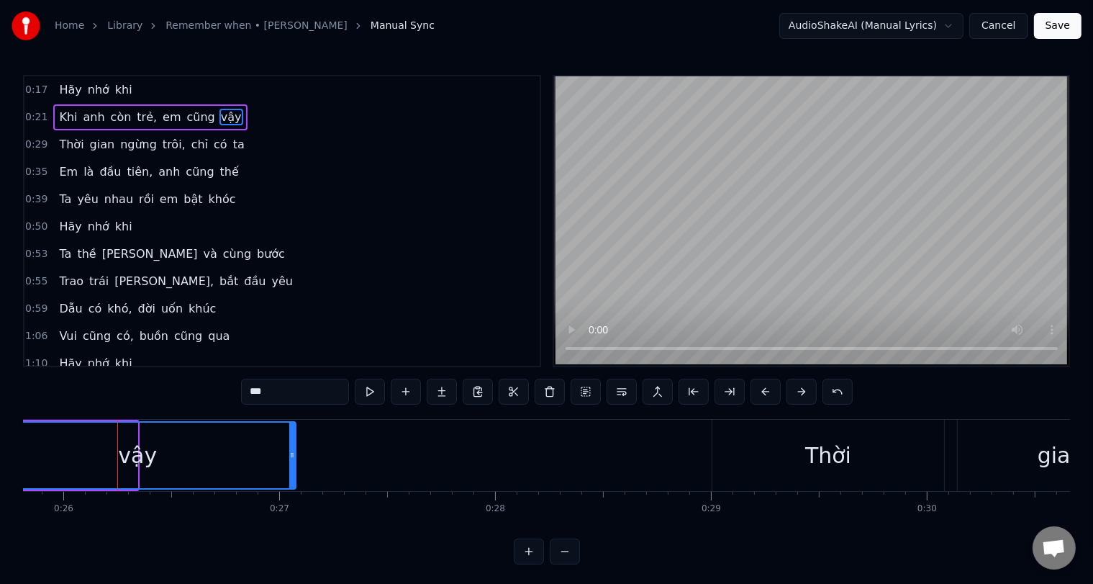
drag, startPoint x: 132, startPoint y: 448, endPoint x: 290, endPoint y: 438, distance: 158.6
click at [290, 438] on div at bounding box center [292, 454] width 6 height 65
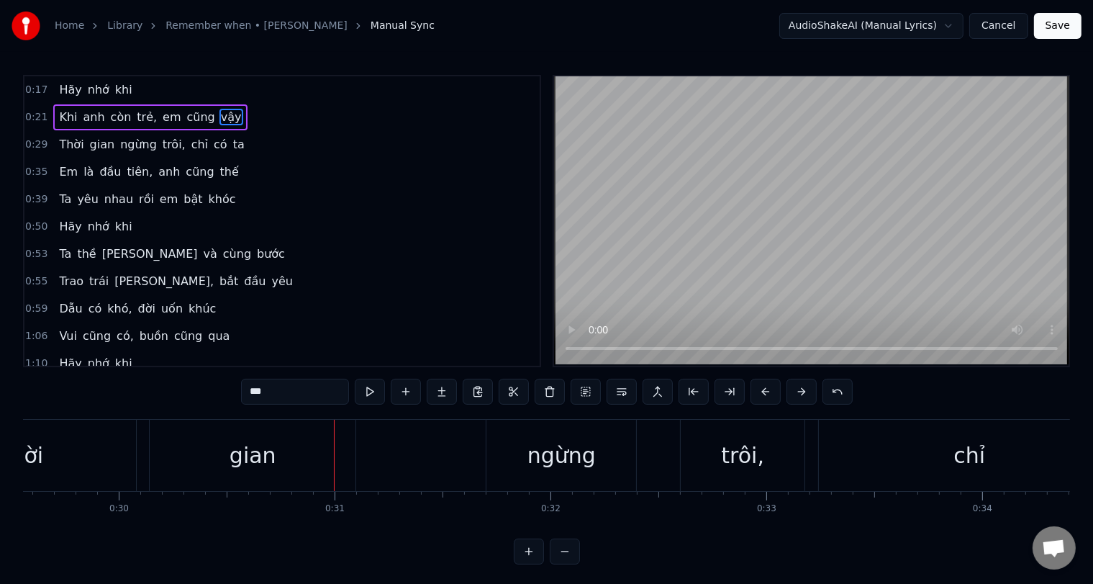
scroll to position [0, 6088]
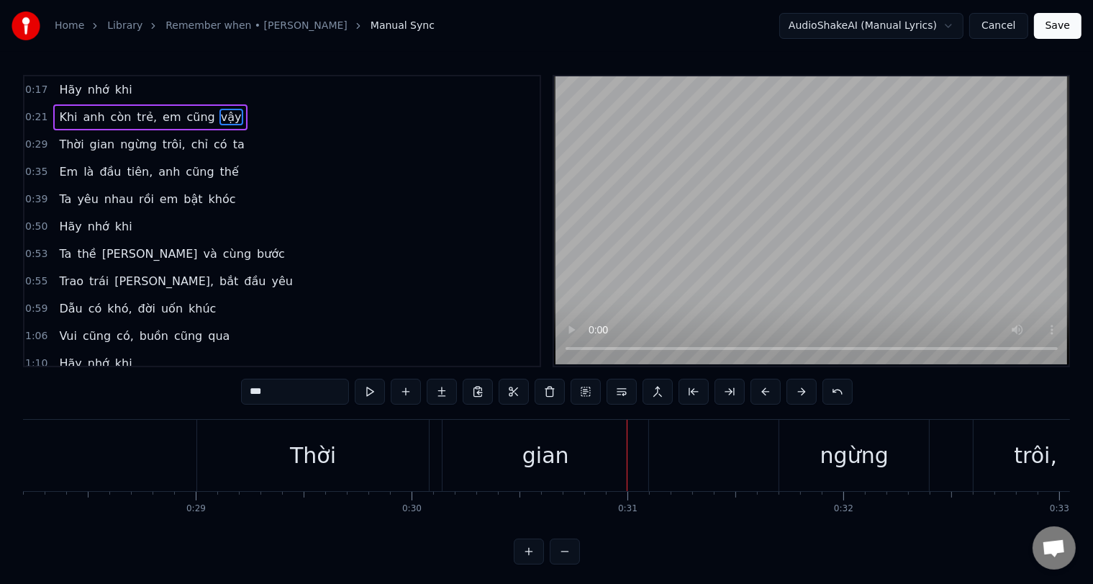
drag, startPoint x: 575, startPoint y: 470, endPoint x: 650, endPoint y: 480, distance: 75.5
click at [650, 480] on div "Thời gian ngừng trôi, chỉ có ta" at bounding box center [933, 455] width 1474 height 71
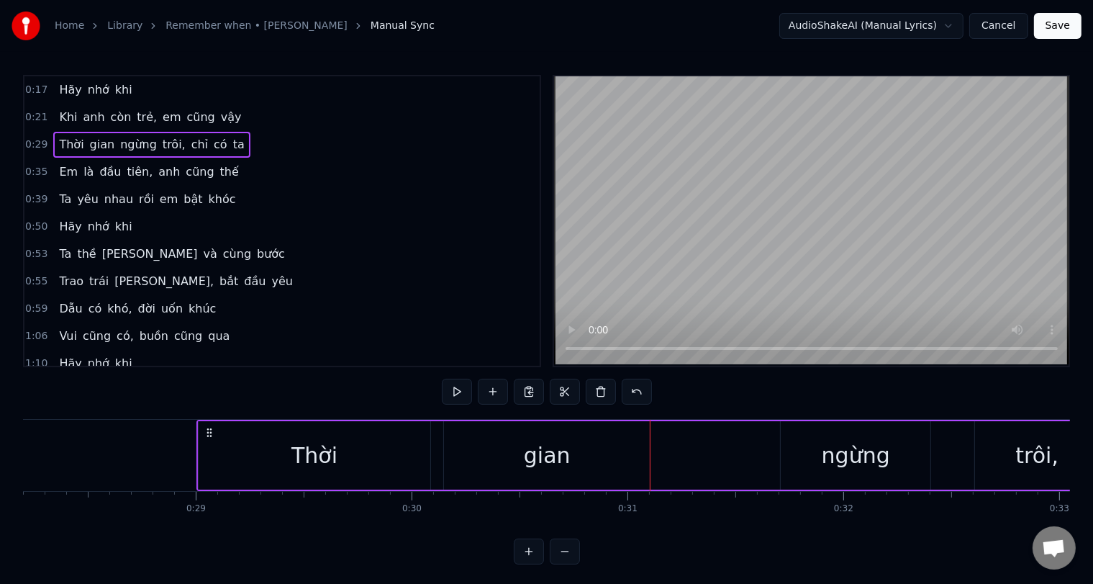
click at [567, 443] on div "gian" at bounding box center [547, 455] width 206 height 68
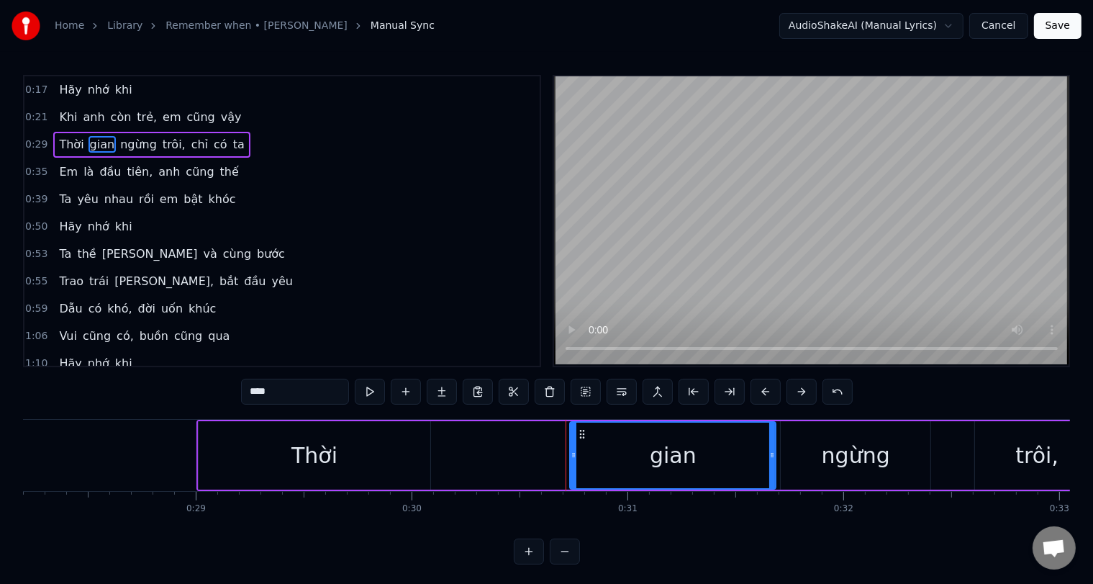
drag, startPoint x: 456, startPoint y: 430, endPoint x: 582, endPoint y: 427, distance: 125.9
click at [582, 428] on icon at bounding box center [582, 434] width 12 height 12
click at [905, 465] on div "ngừng" at bounding box center [856, 455] width 150 height 68
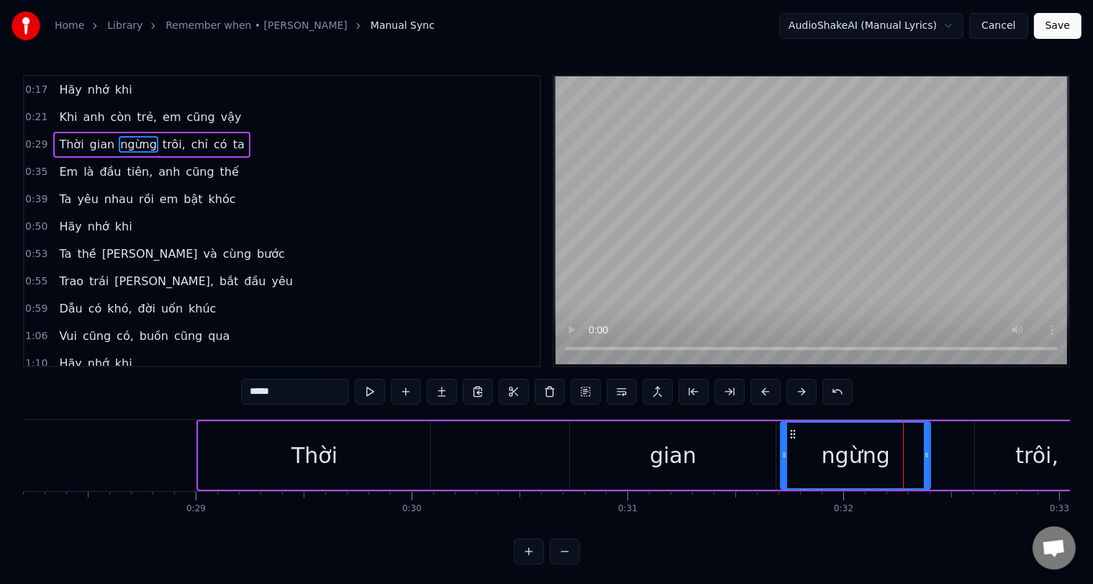
drag, startPoint x: 348, startPoint y: 448, endPoint x: 408, endPoint y: 445, distance: 59.8
click at [408, 445] on div "Thời" at bounding box center [315, 455] width 232 height 68
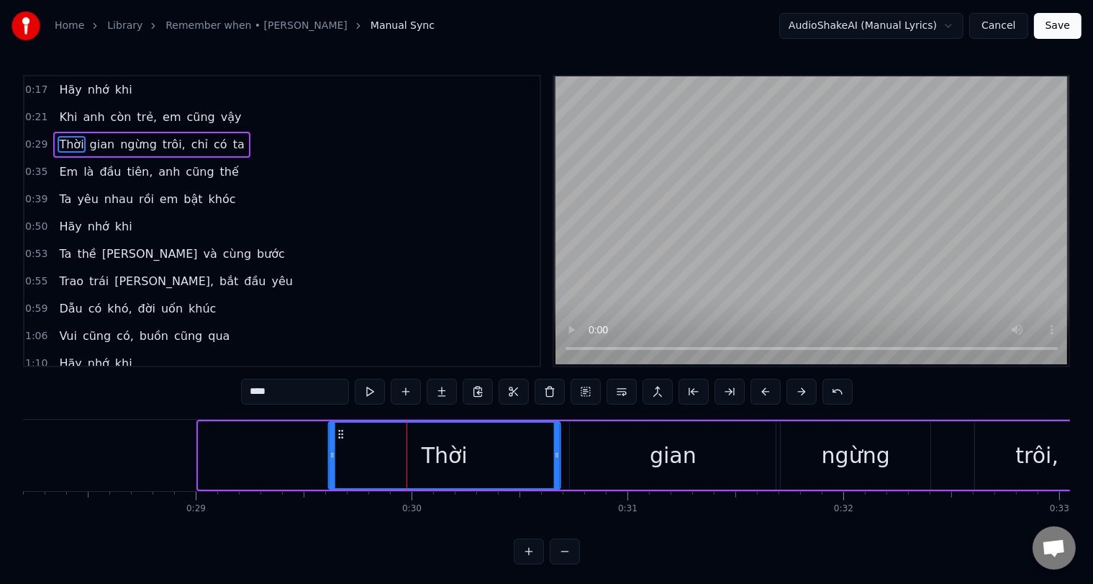
drag, startPoint x: 207, startPoint y: 427, endPoint x: 357, endPoint y: 429, distance: 149.7
click at [340, 437] on icon at bounding box center [341, 434] width 12 height 12
click at [602, 451] on div "gian" at bounding box center [673, 455] width 206 height 68
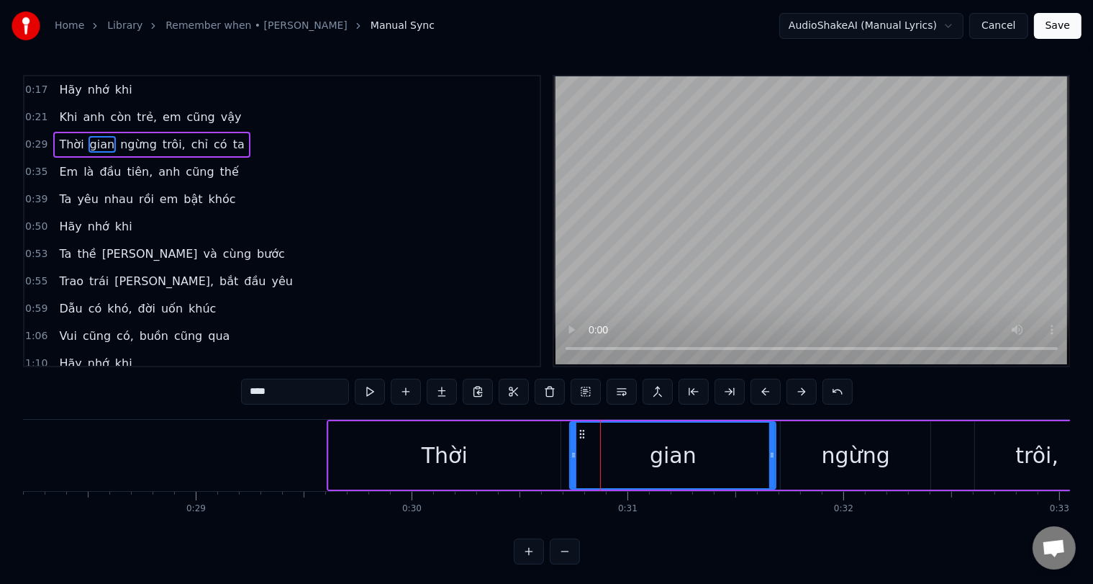
click at [669, 449] on div "gian" at bounding box center [673, 455] width 47 height 32
drag, startPoint x: 572, startPoint y: 449, endPoint x: 667, endPoint y: 434, distance: 96.2
click at [667, 434] on div at bounding box center [669, 454] width 6 height 65
drag, startPoint x: 455, startPoint y: 459, endPoint x: 484, endPoint y: 444, distance: 31.9
click at [504, 444] on div "Thời" at bounding box center [445, 455] width 232 height 68
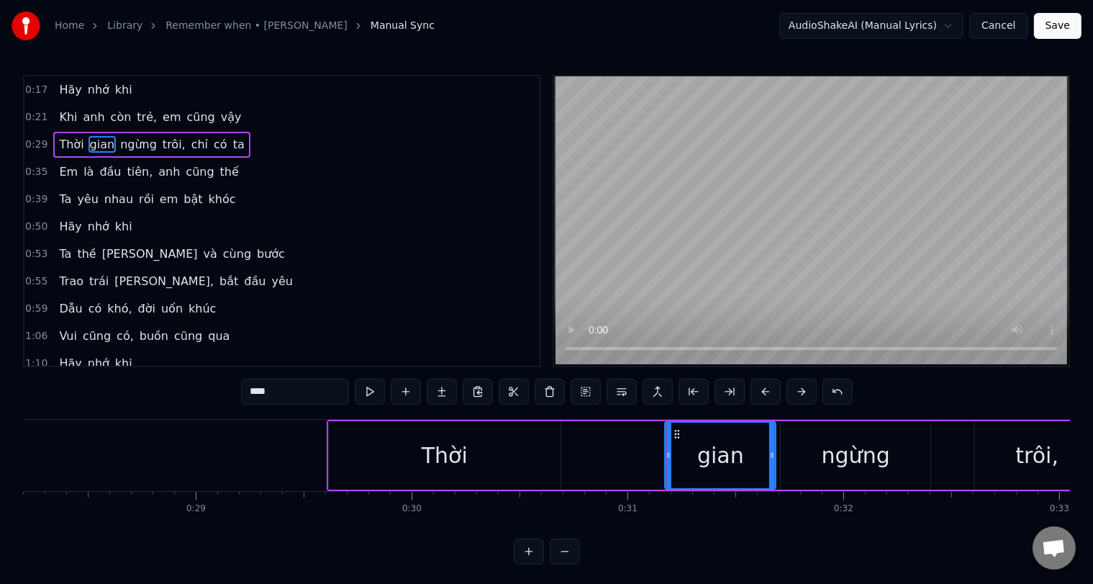
type input "****"
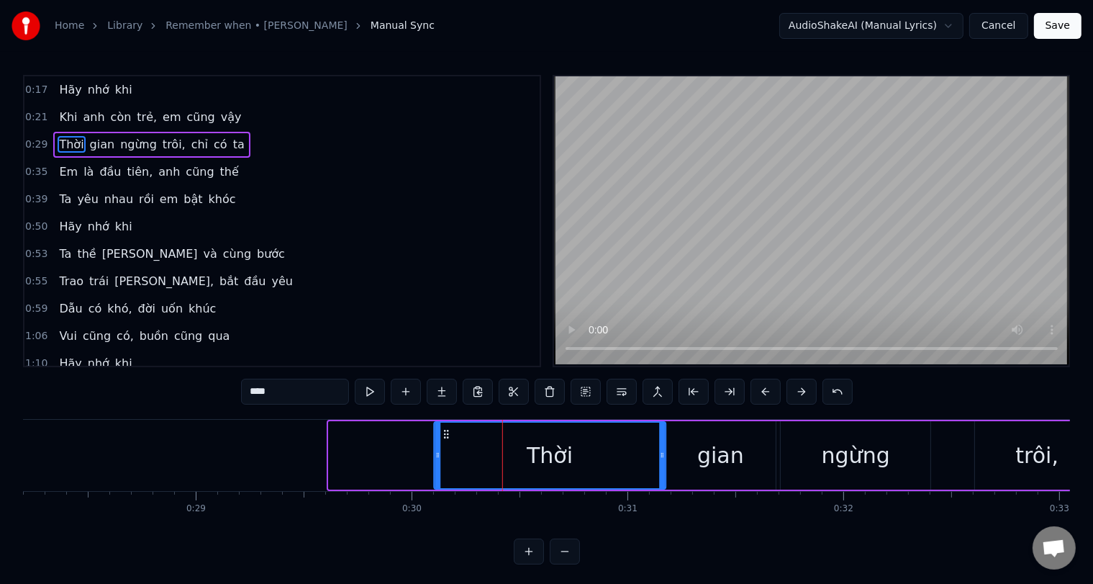
drag, startPoint x: 343, startPoint y: 436, endPoint x: 448, endPoint y: 422, distance: 106.8
click at [448, 422] on div "Thời" at bounding box center [550, 454] width 230 height 65
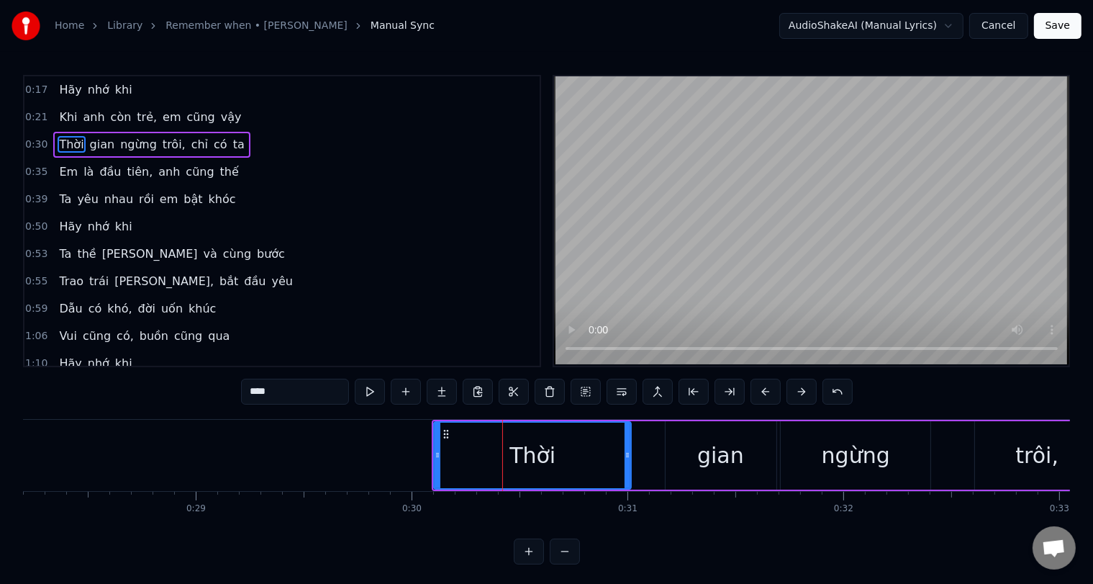
drag, startPoint x: 659, startPoint y: 458, endPoint x: 625, endPoint y: 458, distance: 34.5
click at [625, 458] on icon at bounding box center [628, 455] width 6 height 12
drag, startPoint x: 435, startPoint y: 449, endPoint x: 521, endPoint y: 444, distance: 85.8
click at [516, 446] on div at bounding box center [513, 454] width 6 height 65
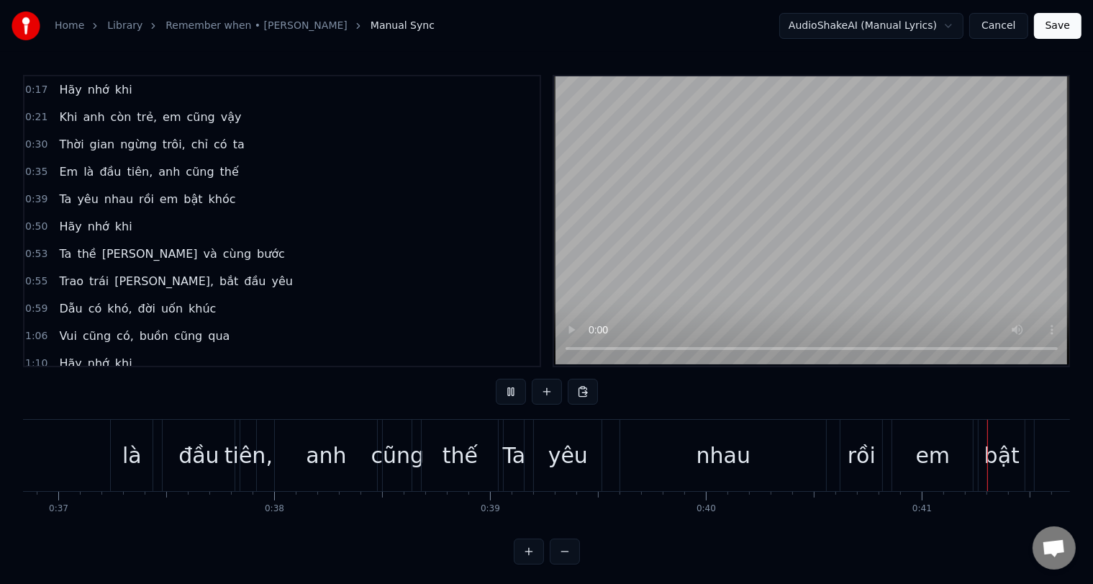
scroll to position [0, 8870]
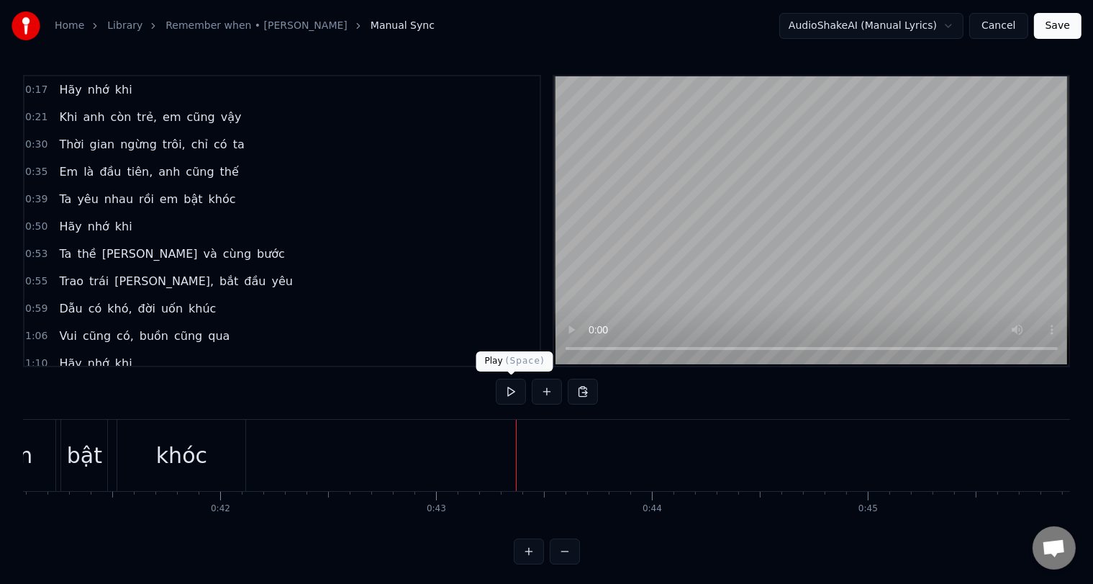
click at [519, 384] on button at bounding box center [511, 391] width 30 height 26
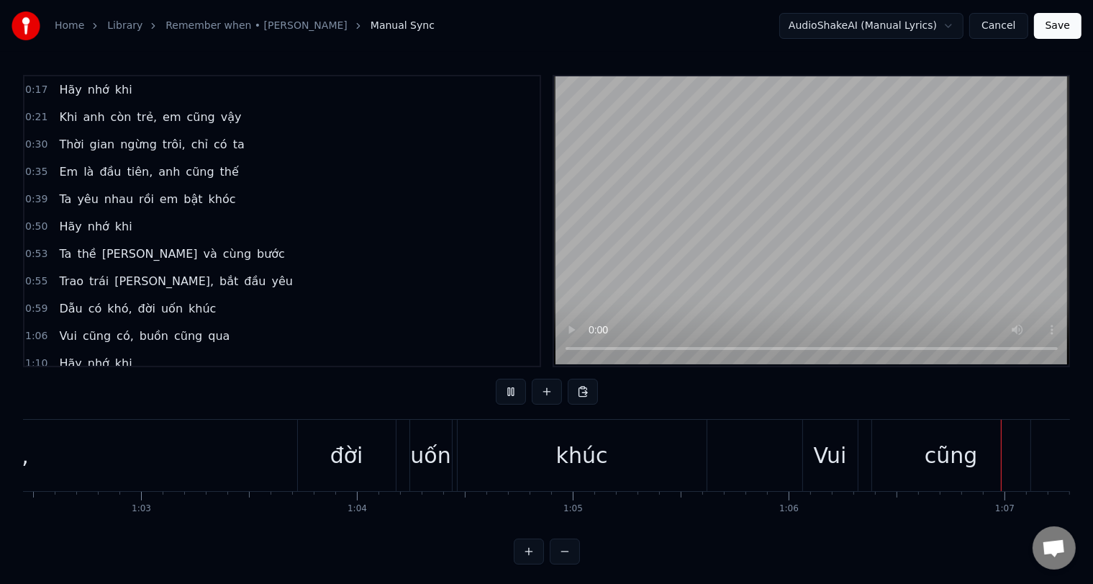
scroll to position [0, 14399]
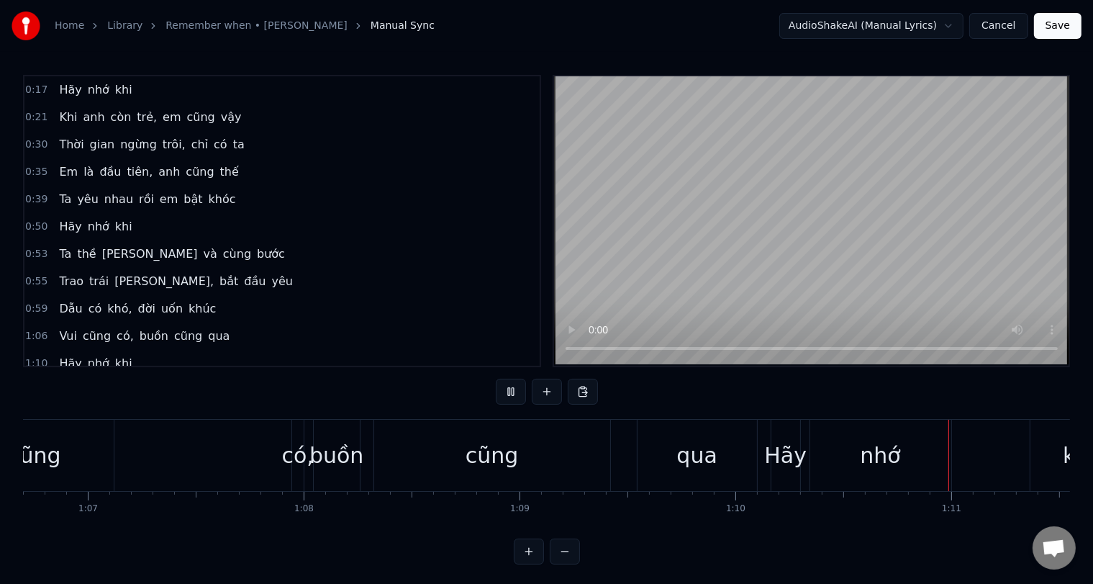
click at [514, 389] on button at bounding box center [511, 391] width 30 height 26
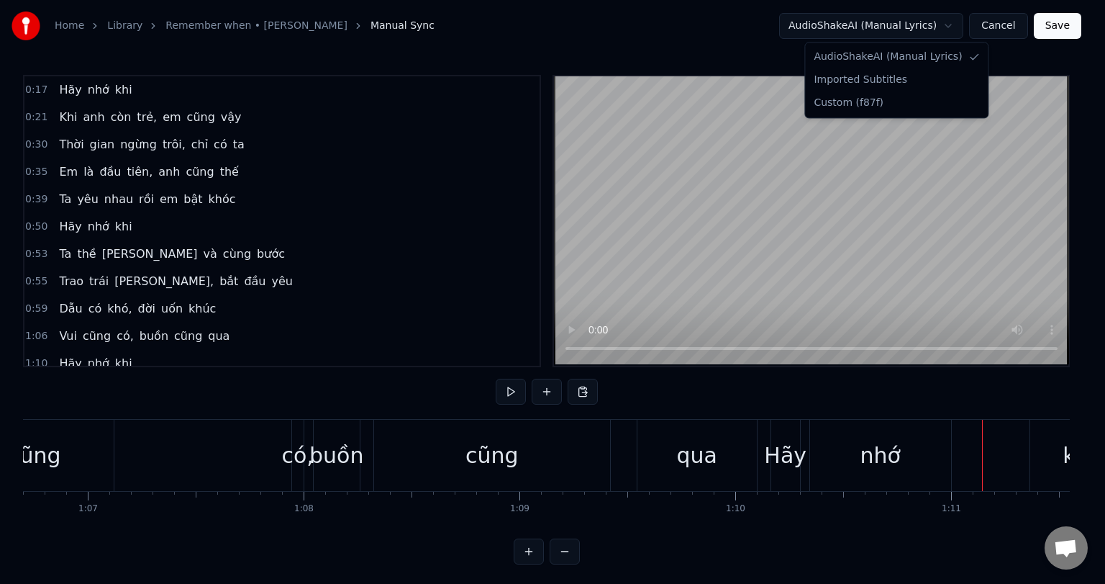
click at [962, 21] on html "Home Library Remember when • Alan Jackson Manual Sync AudioShakeAI (Manual Lyri…" at bounding box center [552, 293] width 1105 height 587
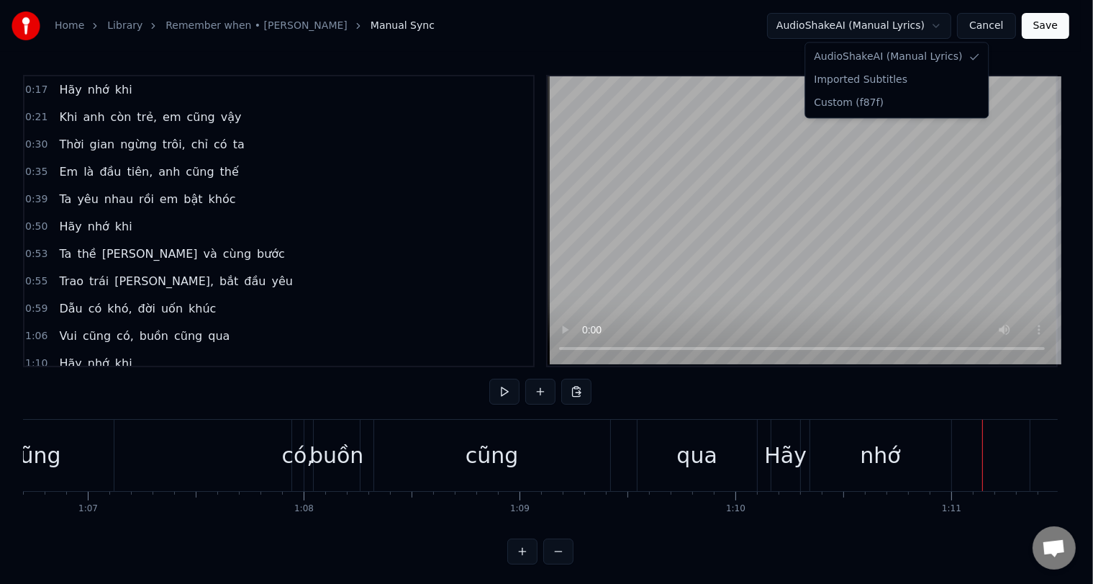
click at [962, 21] on html "Home Library Remember when • Alan Jackson Manual Sync AudioShakeAI (Manual Lyri…" at bounding box center [546, 293] width 1093 height 587
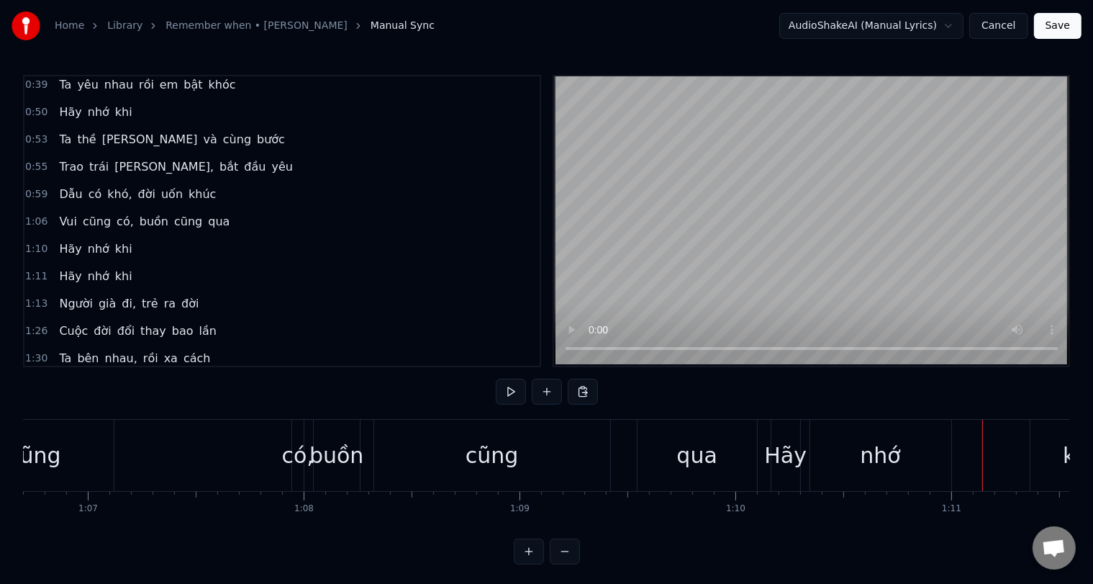
scroll to position [0, 0]
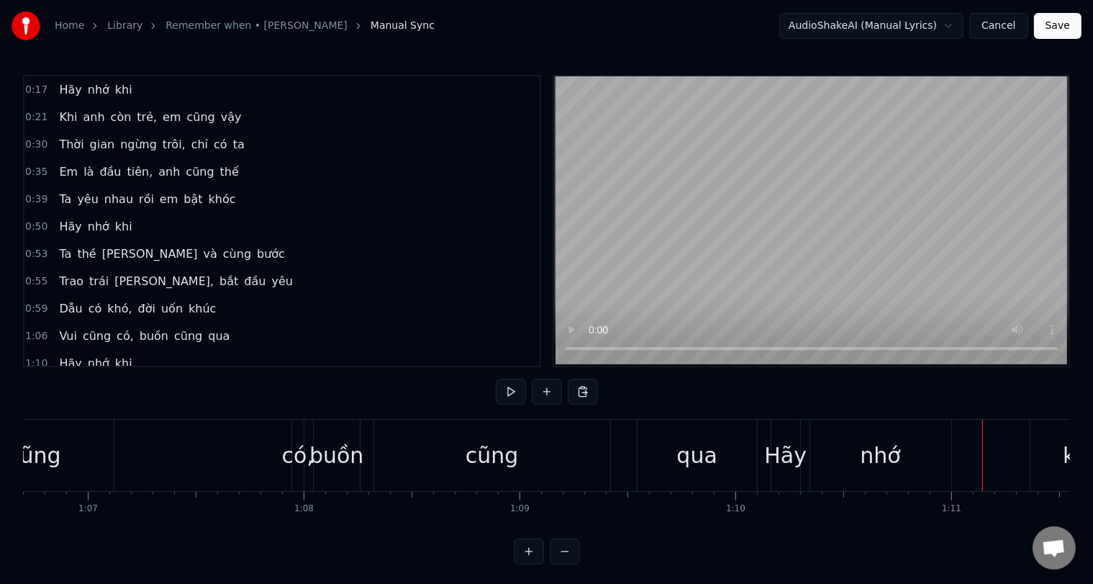
click at [990, 31] on button "Cancel" at bounding box center [998, 26] width 58 height 26
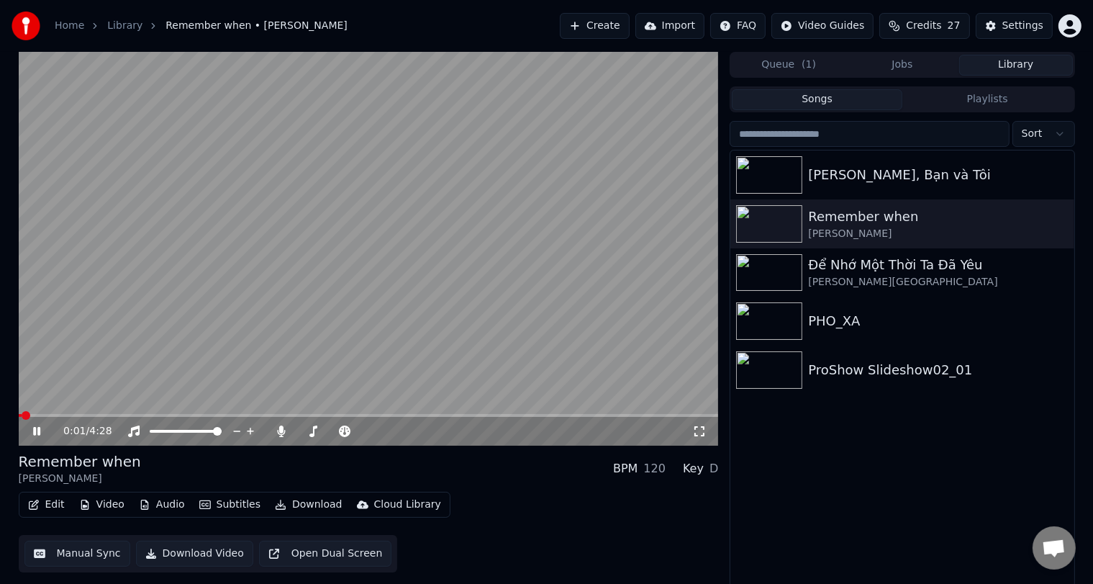
click at [394, 348] on video at bounding box center [369, 249] width 700 height 394
click at [902, 167] on div "[PERSON_NAME], Bạn và Tôi" at bounding box center [930, 175] width 245 height 20
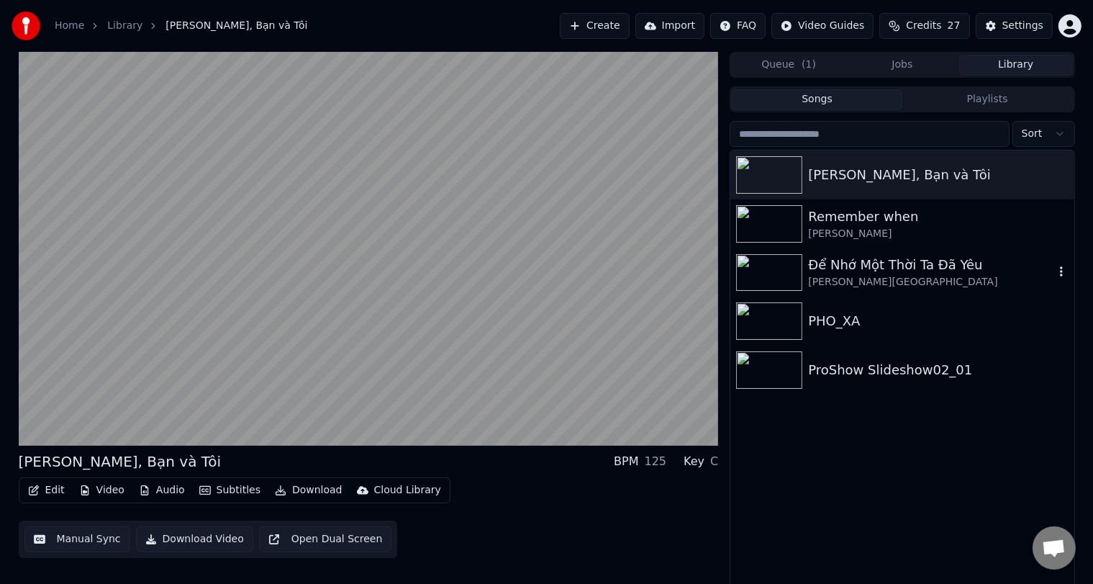
click at [829, 276] on div "[PERSON_NAME][GEOGRAPHIC_DATA]" at bounding box center [930, 282] width 245 height 14
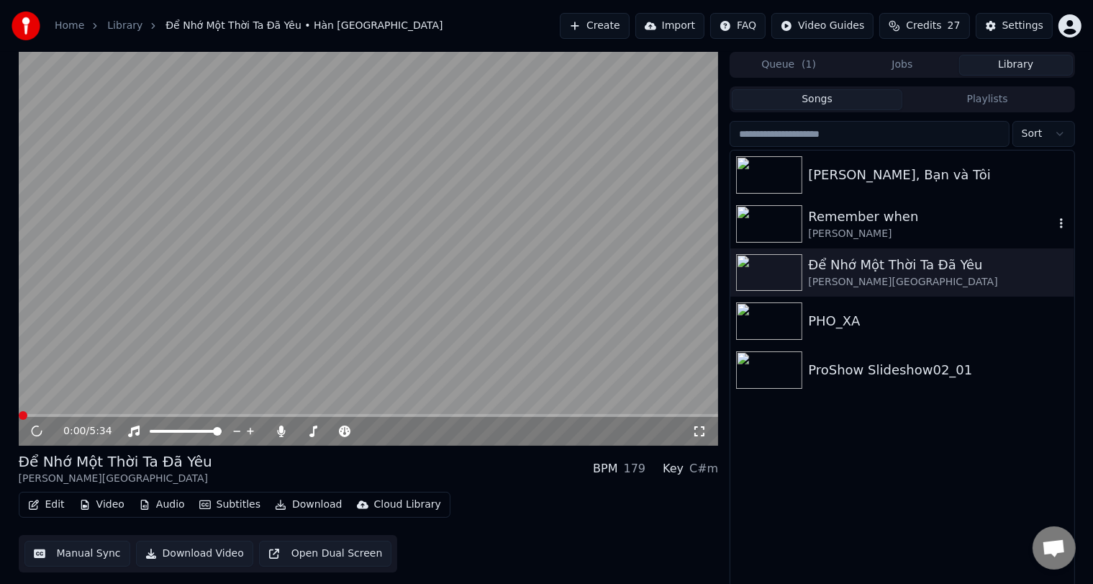
click at [851, 217] on div "Remember when" at bounding box center [930, 217] width 245 height 20
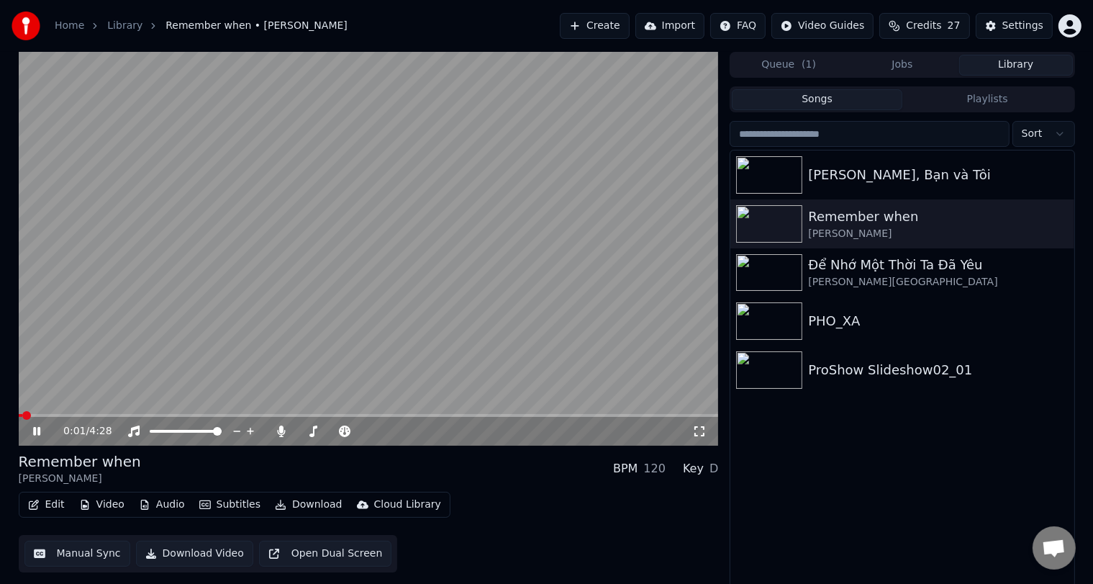
click at [587, 265] on video at bounding box center [369, 249] width 700 height 394
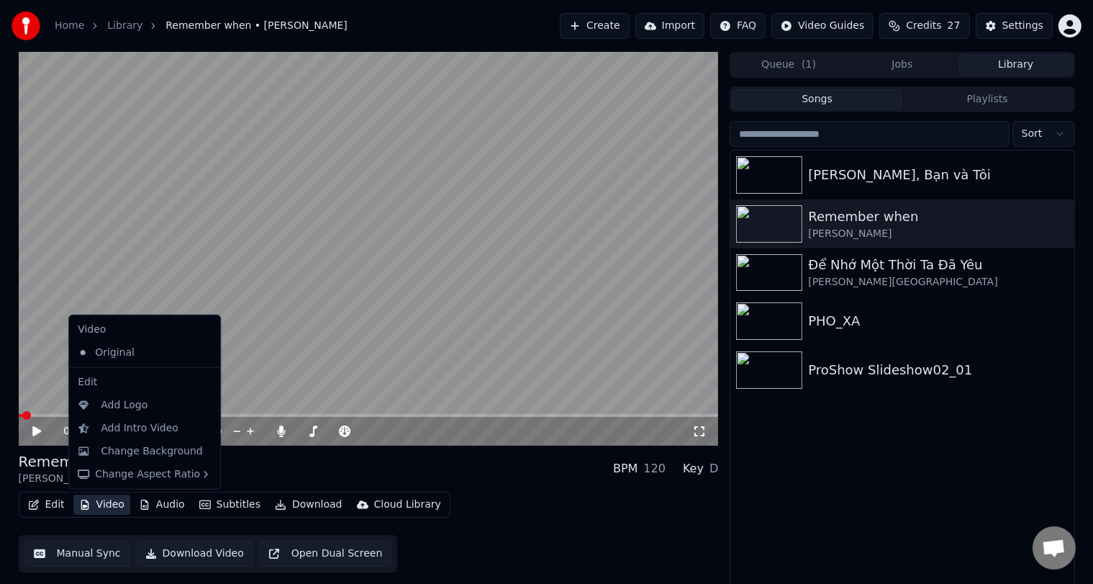
click at [101, 502] on button "Video" at bounding box center [101, 504] width 57 height 20
click at [178, 446] on div "Change Background" at bounding box center [152, 451] width 102 height 14
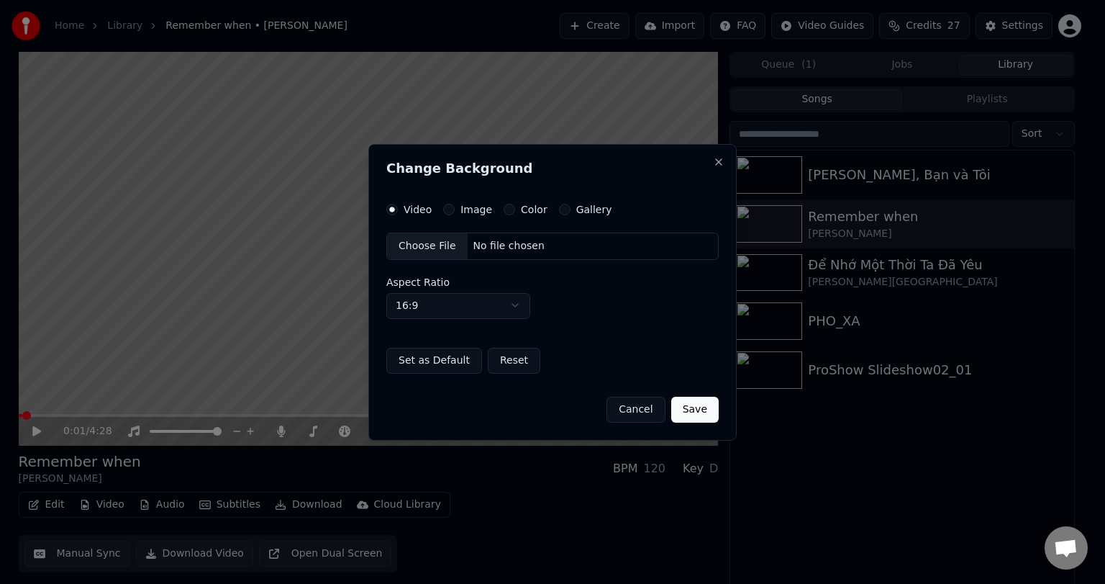
click at [509, 250] on div "No file chosen" at bounding box center [509, 246] width 83 height 14
click at [648, 414] on button "Cancel" at bounding box center [636, 409] width 58 height 26
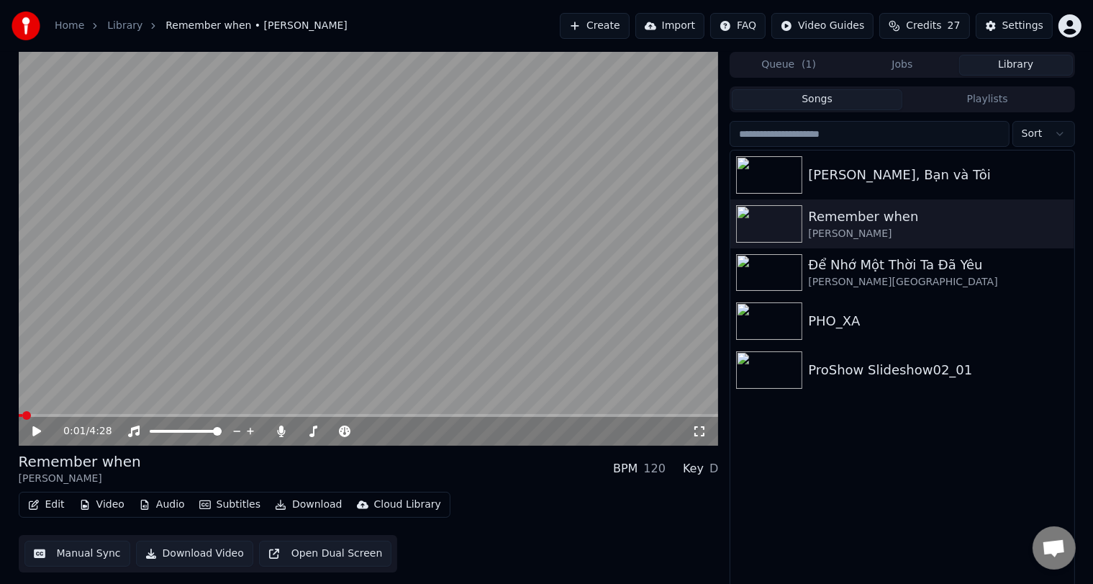
scroll to position [4, 0]
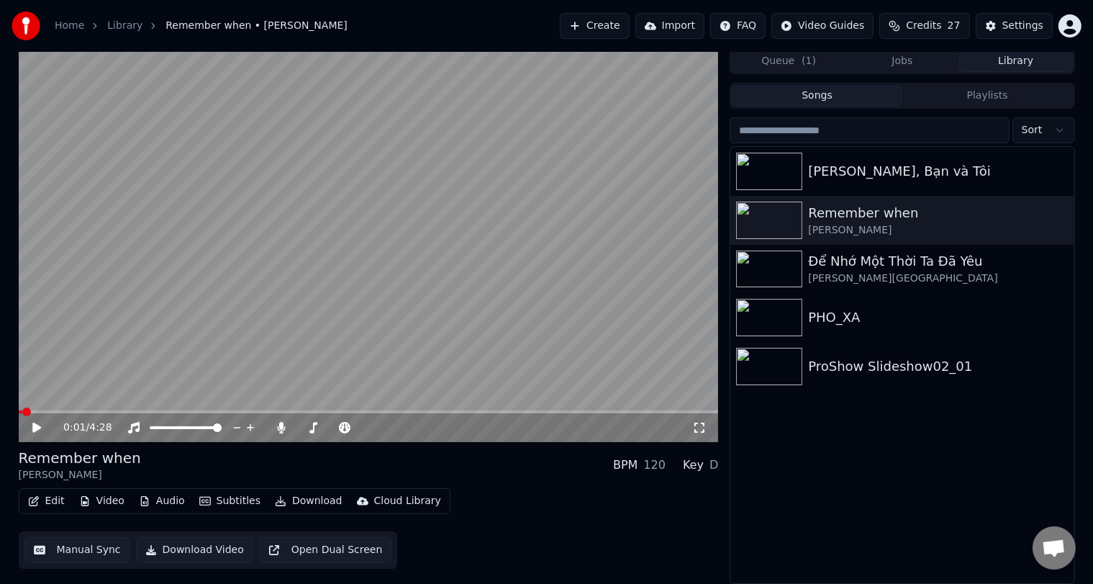
click at [53, 499] on button "Edit" at bounding box center [46, 501] width 48 height 20
click at [847, 96] on button "Songs" at bounding box center [817, 96] width 171 height 21
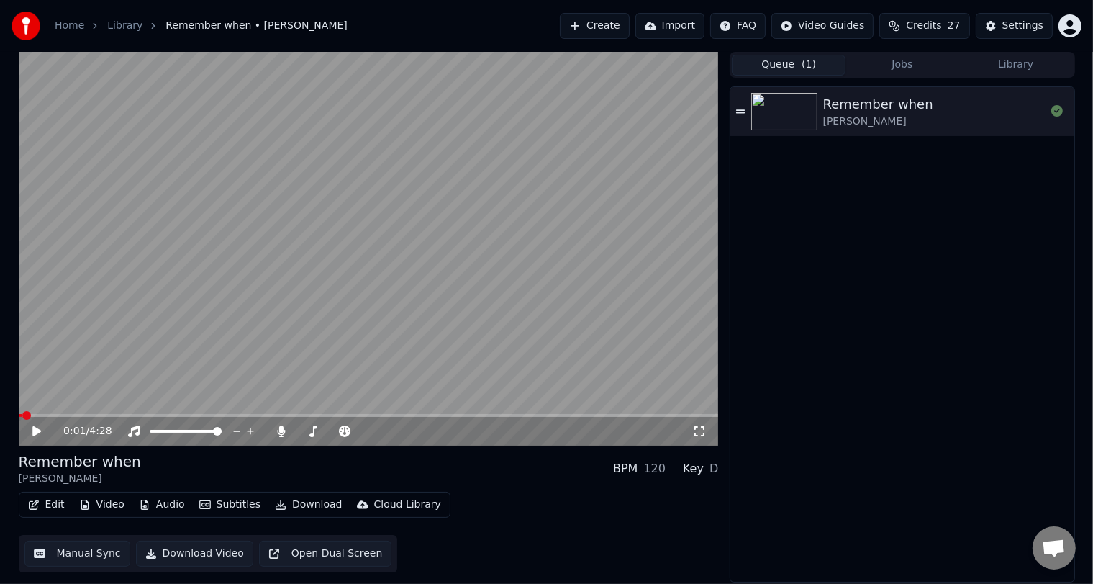
scroll to position [0, 0]
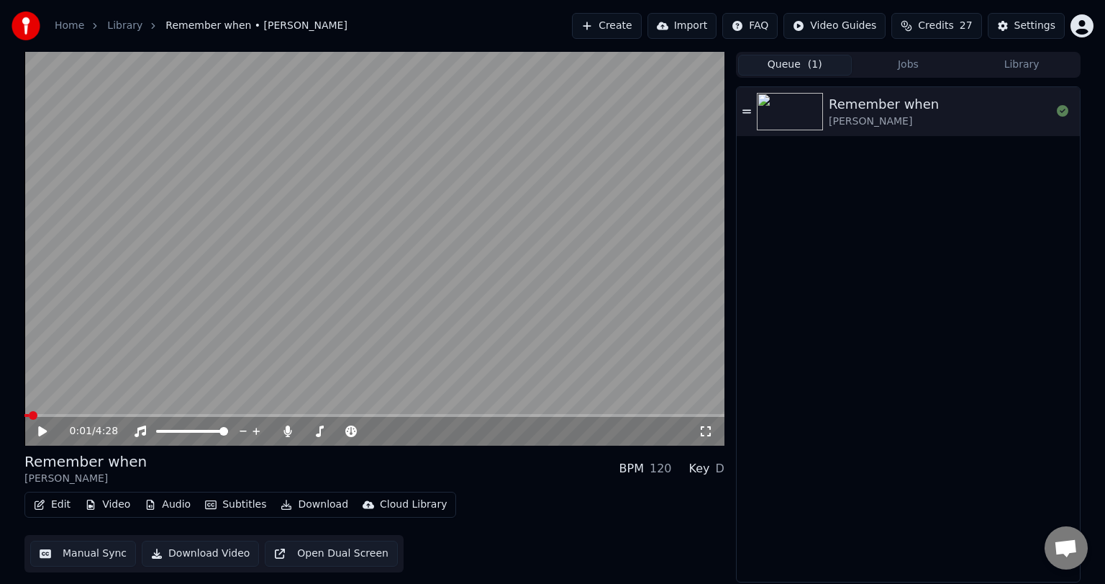
click at [843, 63] on button "Queue ( 1 )" at bounding box center [795, 65] width 114 height 21
click at [940, 61] on button "Jobs" at bounding box center [909, 65] width 114 height 21
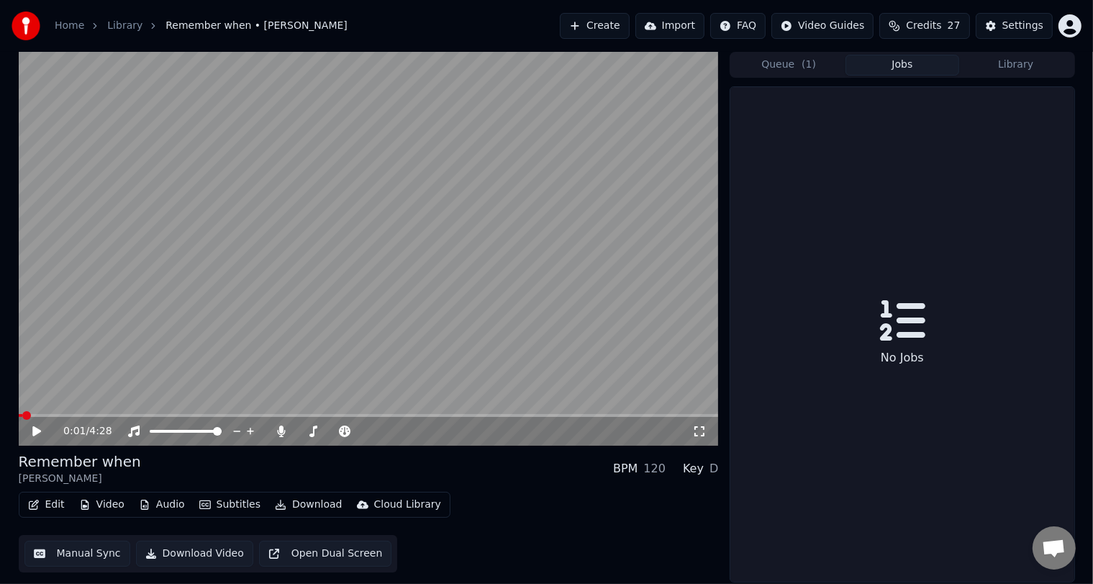
click at [1033, 66] on button "Library" at bounding box center [1016, 65] width 114 height 21
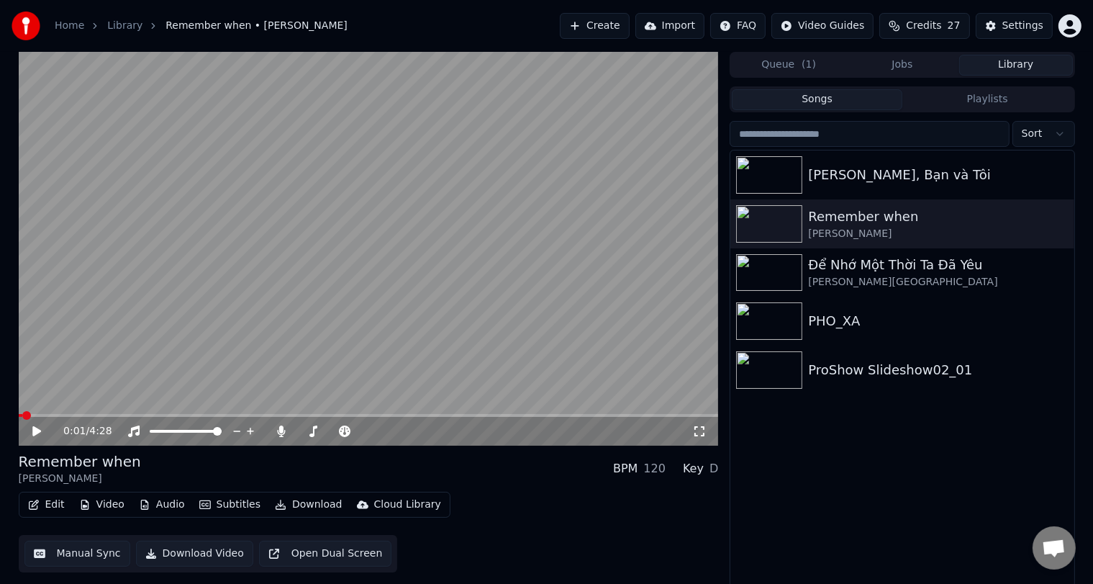
click at [940, 138] on input "search" at bounding box center [869, 134] width 279 height 26
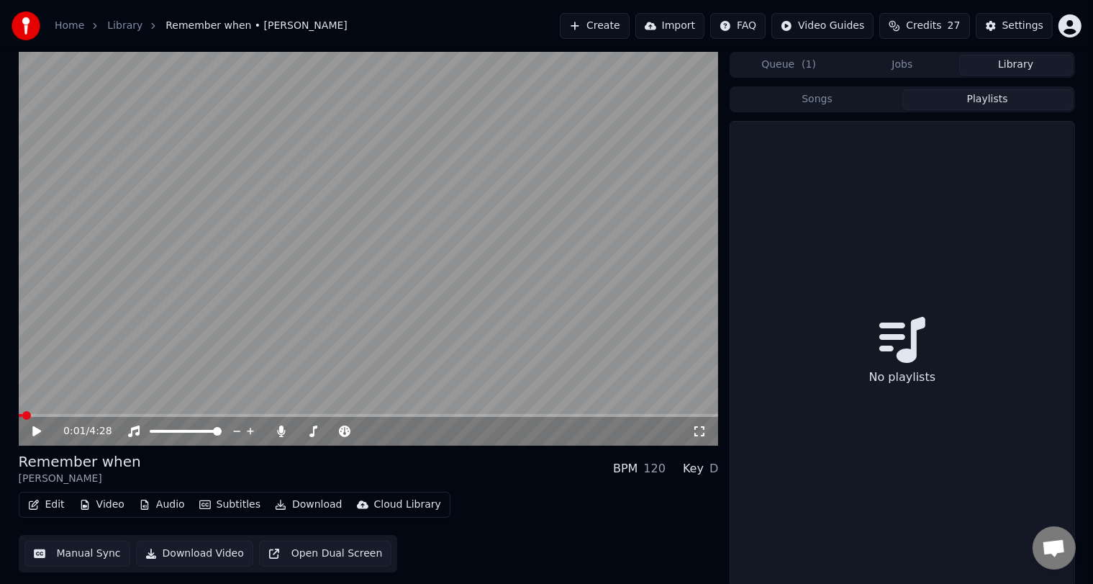
click at [975, 91] on button "Playlists" at bounding box center [987, 99] width 171 height 21
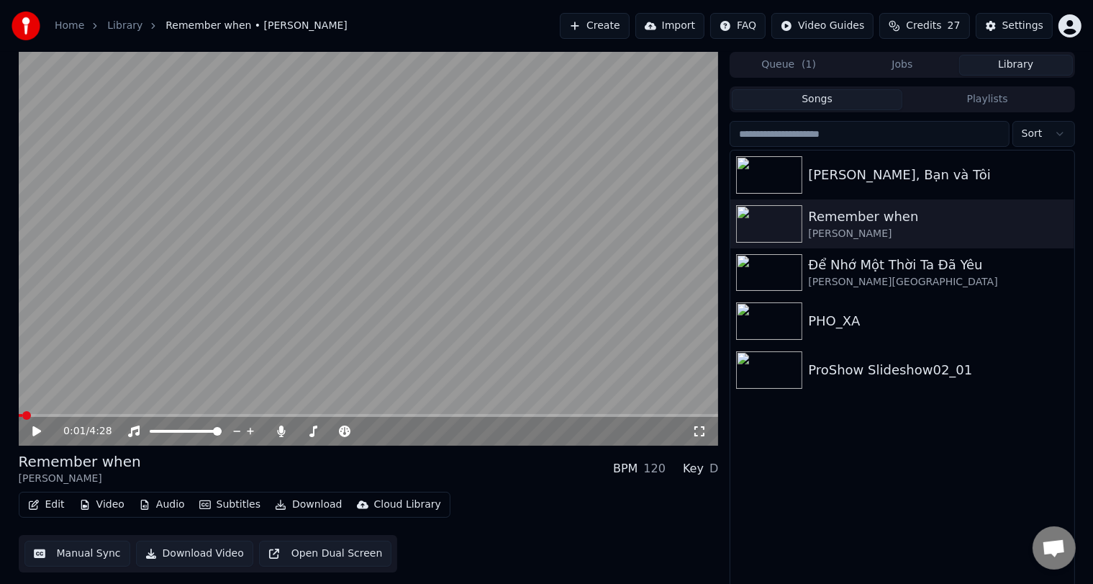
click at [839, 104] on button "Songs" at bounding box center [817, 99] width 171 height 21
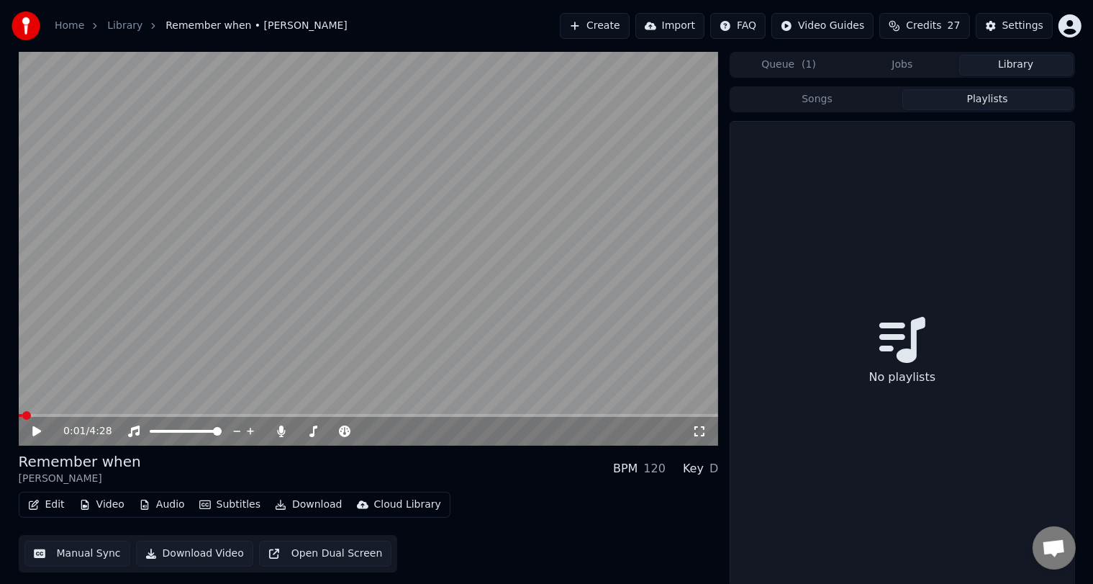
click at [972, 94] on button "Playlists" at bounding box center [987, 99] width 171 height 21
